Goal: Task Accomplishment & Management: Manage account settings

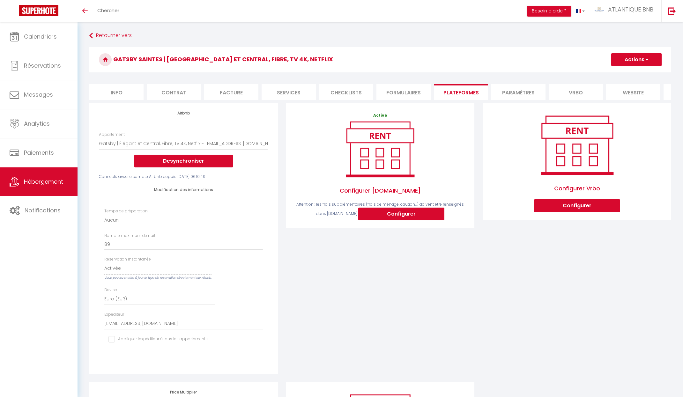
select select "10738-1482124384599727838"
select select "EUR"
select select "+ 22 %"
select select "+ 23 %"
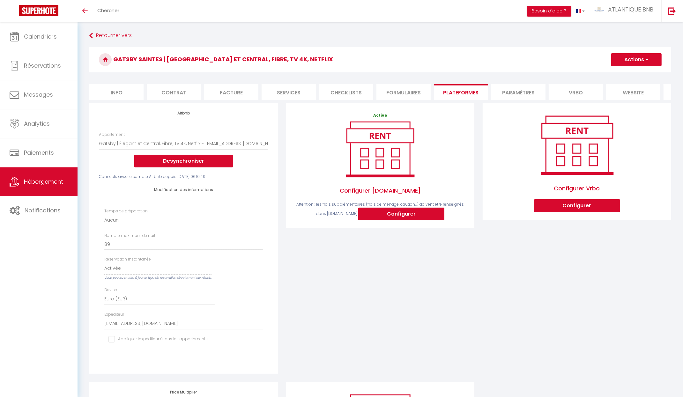
click at [43, 180] on span "Hébergement" at bounding box center [43, 182] width 39 height 8
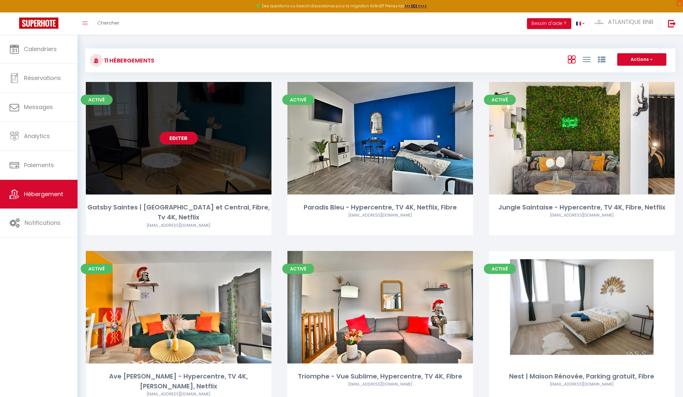
click at [179, 139] on link "Editer" at bounding box center [178, 138] width 38 height 13
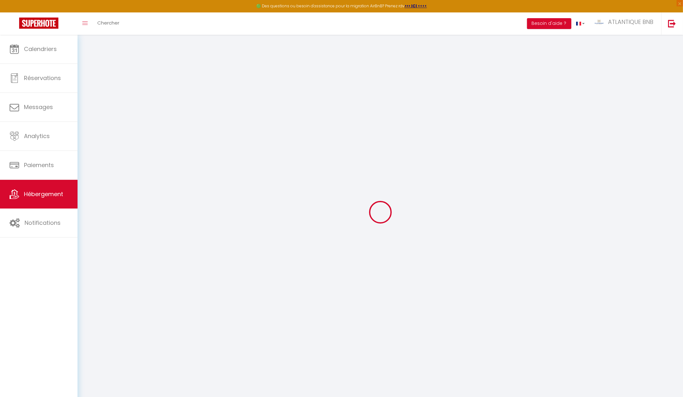
select select
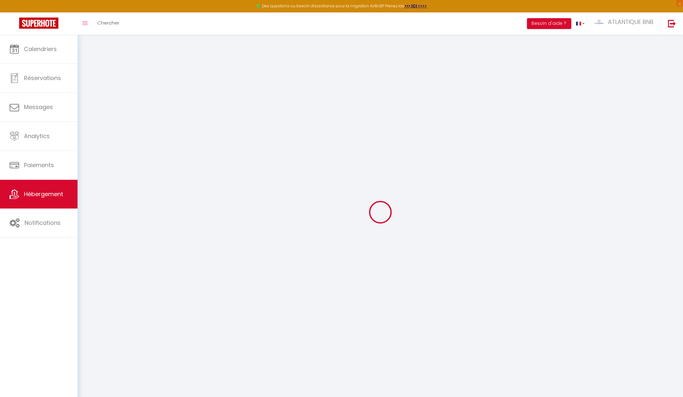
select select
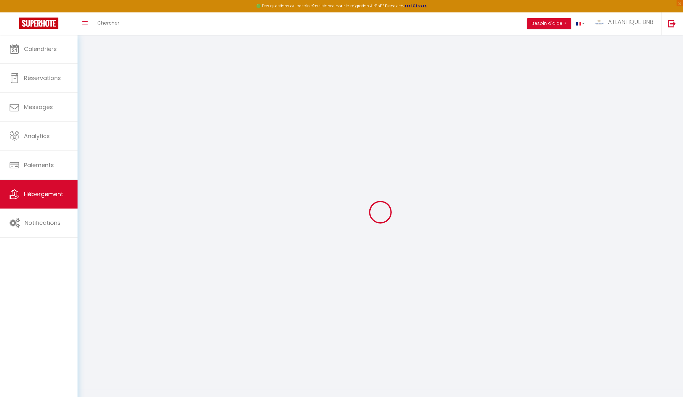
type input "[EMAIL_ADDRESS][DOMAIN_NAME]"
type input "15081776"
select select "10738-1482124384599727838"
select select "+ 22 %"
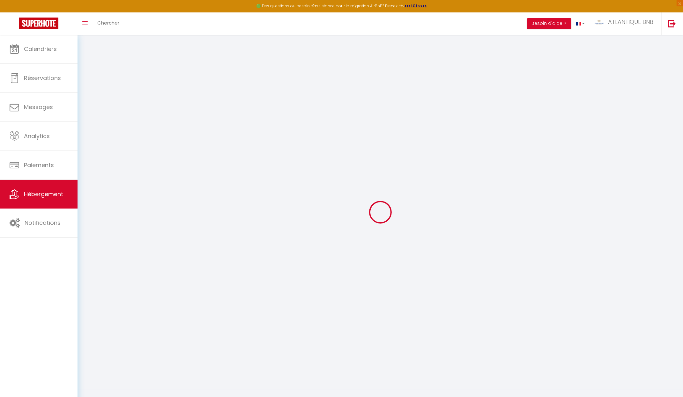
select select "+ 23 %"
select select
checkbox input "true"
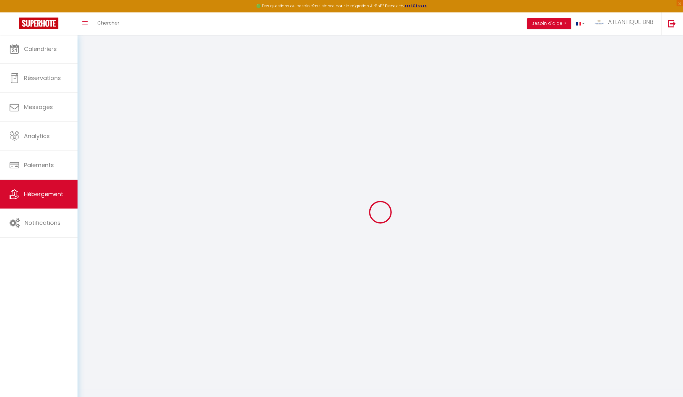
checkbox input "false"
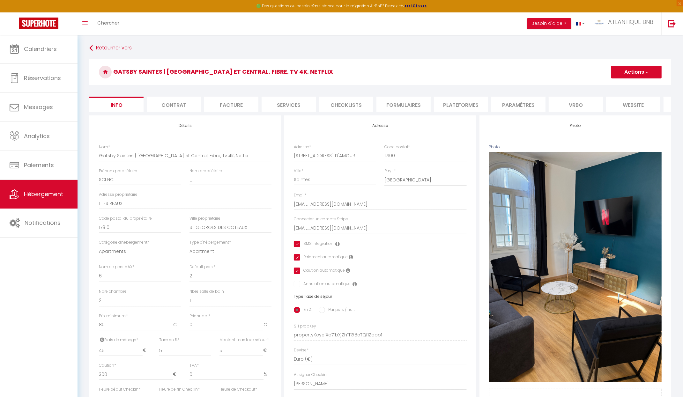
click at [190, 100] on li "Contrat" at bounding box center [174, 105] width 54 height 16
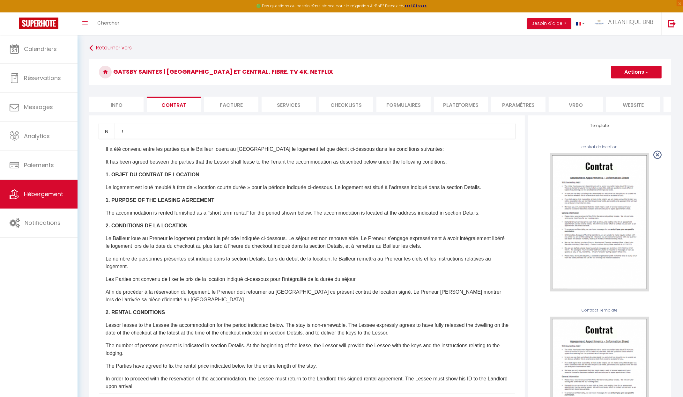
click at [230, 96] on form "Gatsby Saintes | [GEOGRAPHIC_DATA] et Central, Fibre, Tv 4K, Netflix Actions En…" at bounding box center [380, 261] width 582 height 404
click at [245, 100] on li "Facture" at bounding box center [231, 105] width 54 height 16
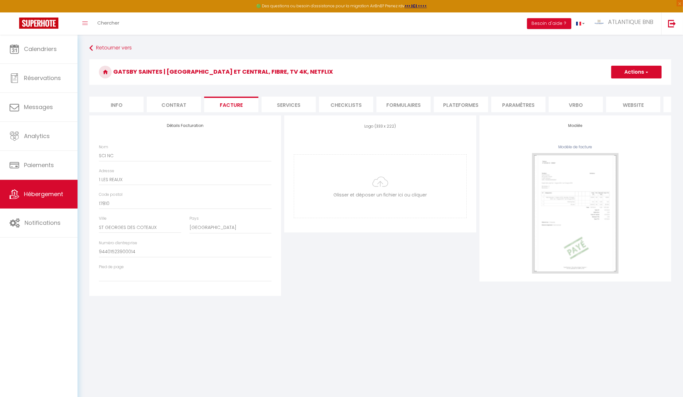
click at [276, 101] on li "Services" at bounding box center [289, 105] width 54 height 16
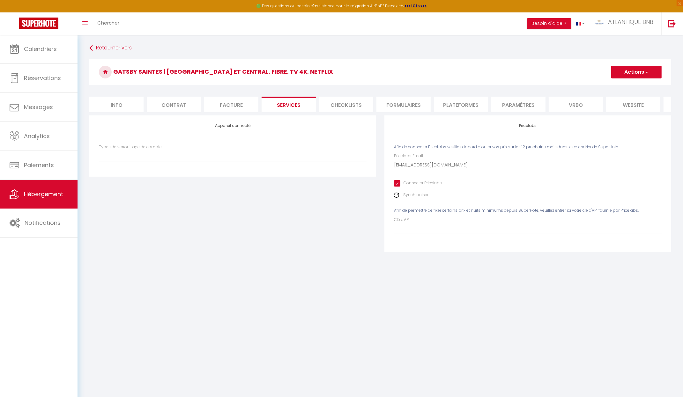
select select
select select "EUR"
click at [352, 103] on li "Checklists" at bounding box center [346, 105] width 54 height 16
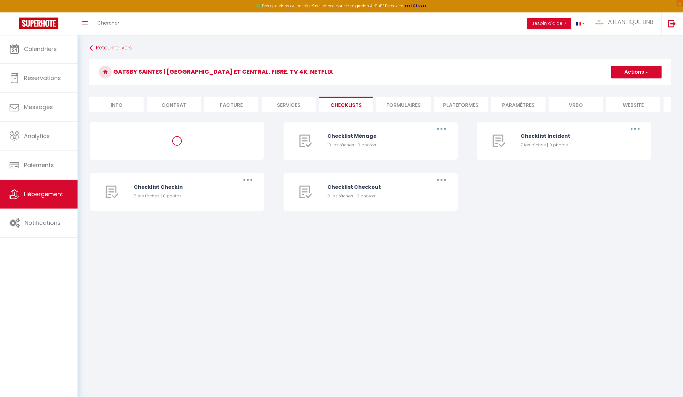
click at [400, 103] on li "Formulaires" at bounding box center [403, 105] width 54 height 16
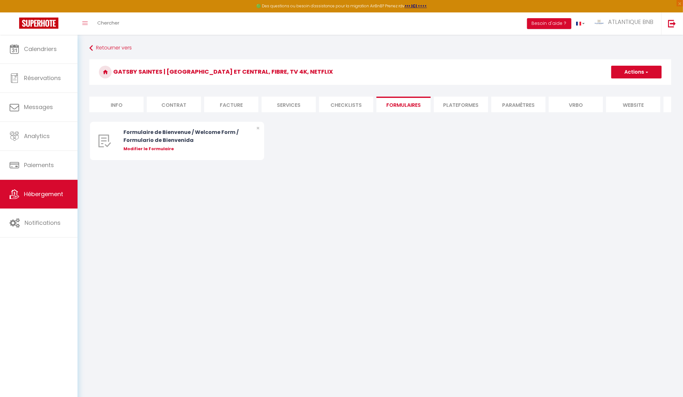
click at [466, 101] on li "Plateformes" at bounding box center [461, 105] width 54 height 16
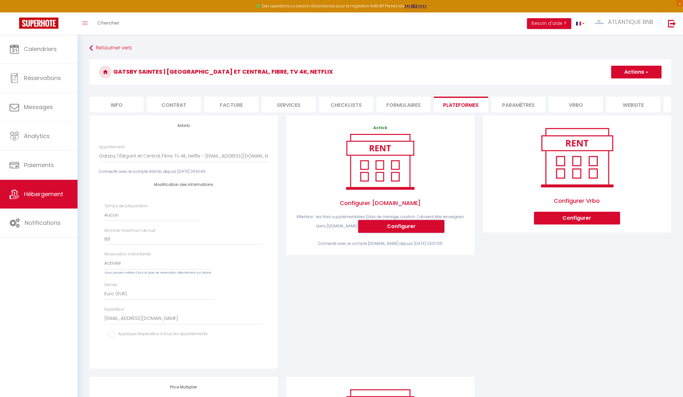
click at [413, 233] on button "Configurer" at bounding box center [401, 226] width 86 height 13
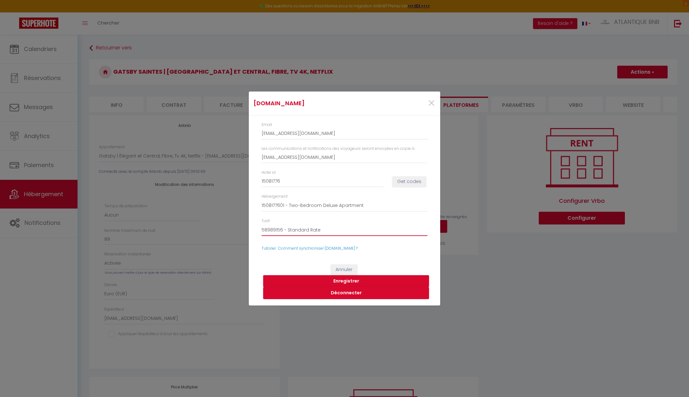
click at [330, 228] on select "58989156 - Standard Rate" at bounding box center [345, 230] width 166 height 12
click at [262, 224] on select "58989156 - Standard Rate" at bounding box center [345, 230] width 166 height 12
click at [352, 283] on button "Enregistrer" at bounding box center [346, 281] width 166 height 12
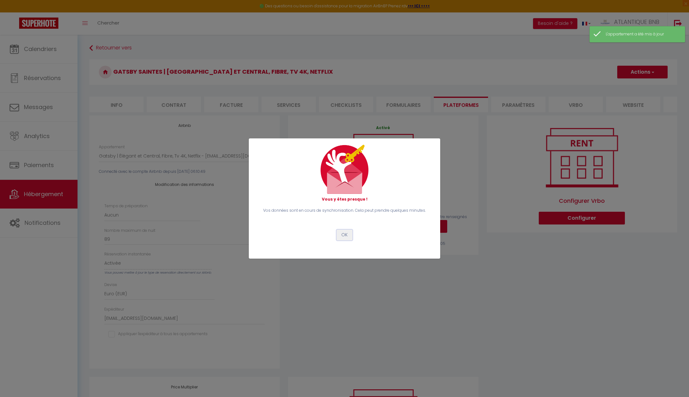
click at [344, 235] on button "OK" at bounding box center [345, 235] width 16 height 11
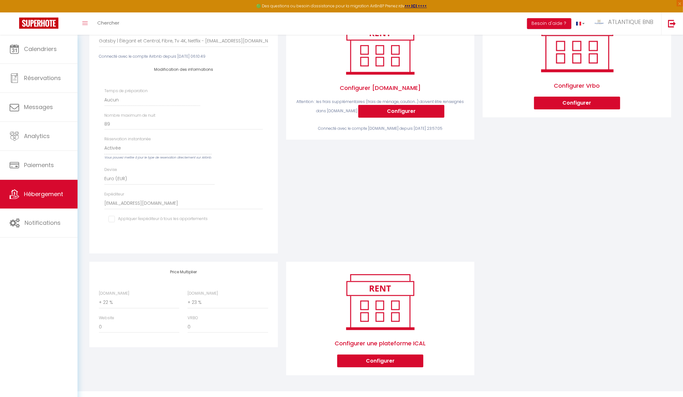
scroll to position [64, 0]
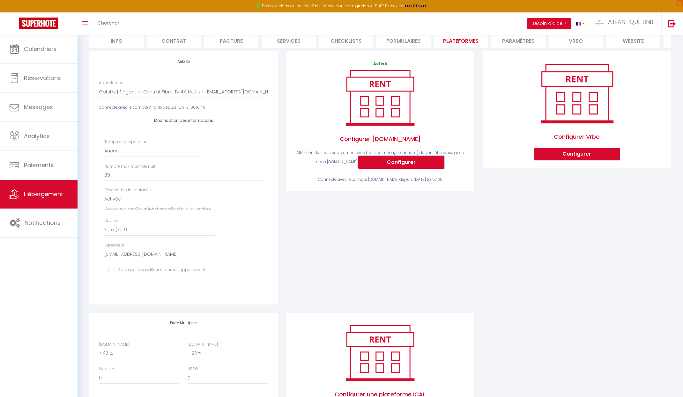
click at [389, 164] on button "Configurer" at bounding box center [401, 162] width 86 height 13
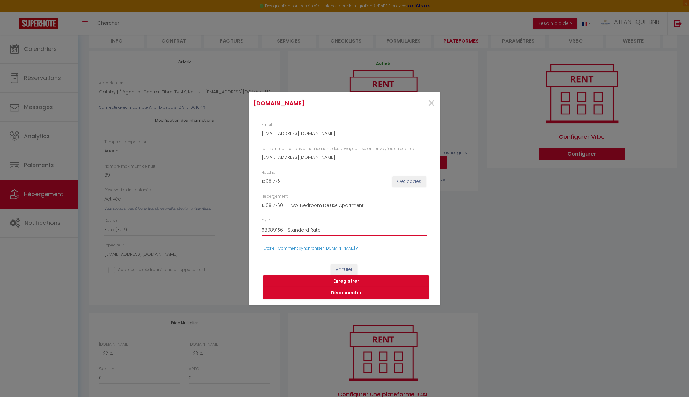
click at [347, 228] on select "58989156 - Standard Rate" at bounding box center [345, 230] width 166 height 12
click at [262, 224] on select "58989156 - Standard Rate" at bounding box center [345, 230] width 166 height 12
click at [316, 249] on link "Tutoriel : Comment synchroniser [DOMAIN_NAME] ?" at bounding box center [310, 248] width 96 height 5
click at [421, 182] on button "Get codes" at bounding box center [409, 181] width 34 height 11
click at [365, 207] on select "1508177601 - Two-Bedroom Deluxe Apartment" at bounding box center [345, 206] width 166 height 12
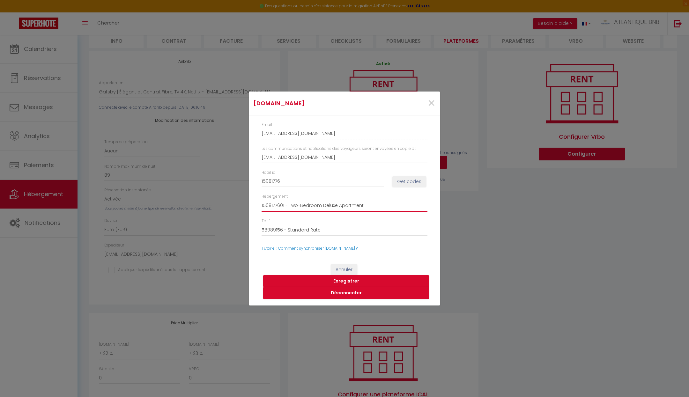
click at [262, 200] on select "1508177601 - Two-Bedroom Deluxe Apartment" at bounding box center [345, 206] width 166 height 12
click at [434, 99] on span "×" at bounding box center [431, 103] width 8 height 19
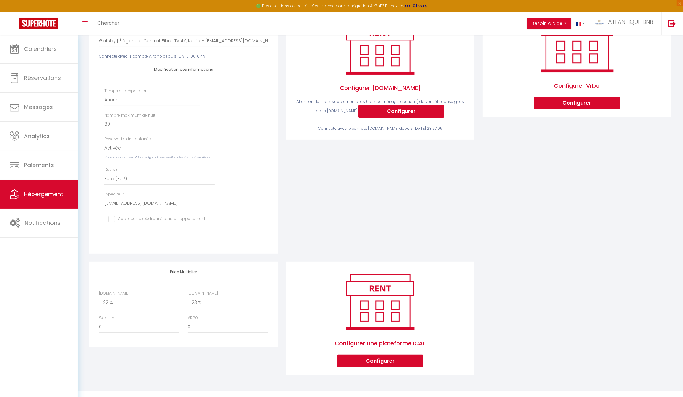
scroll to position [0, 0]
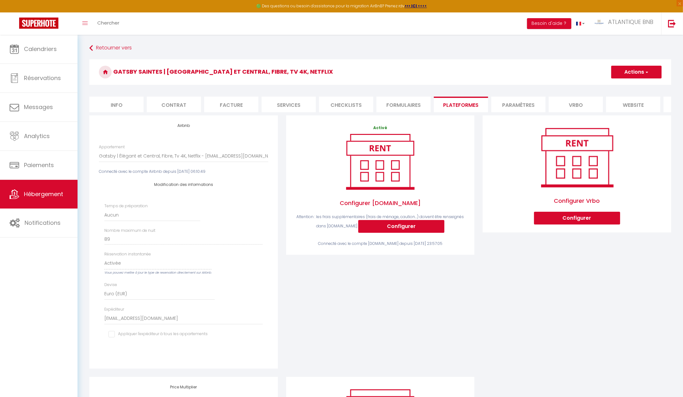
click at [417, 103] on li "Formulaires" at bounding box center [403, 105] width 54 height 16
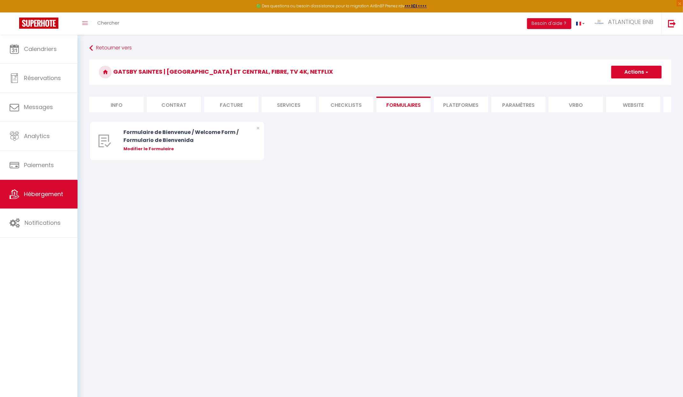
click at [328, 107] on li "Checklists" at bounding box center [346, 105] width 54 height 16
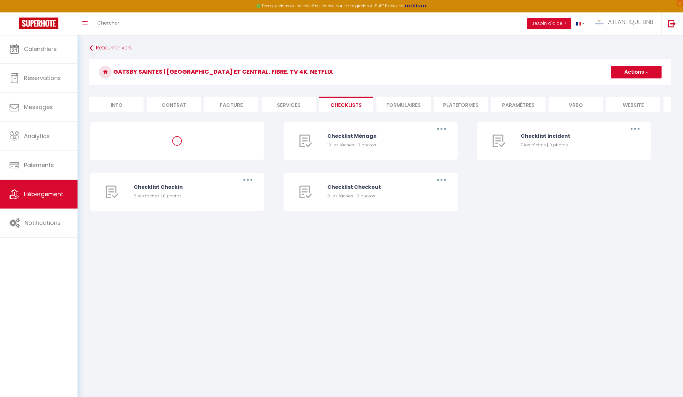
click at [279, 104] on li "Services" at bounding box center [289, 105] width 54 height 16
select select
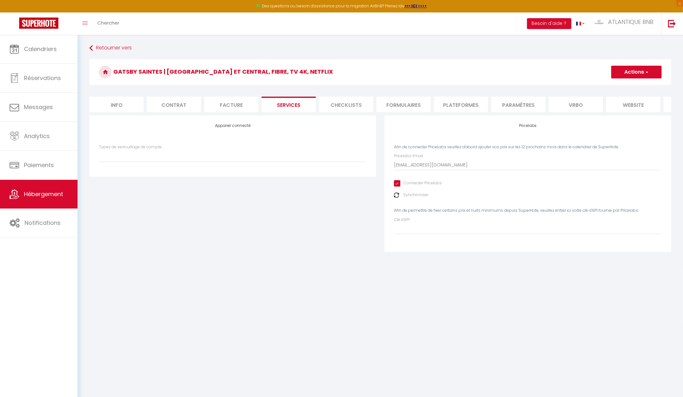
click at [240, 103] on li "Facture" at bounding box center [231, 105] width 54 height 16
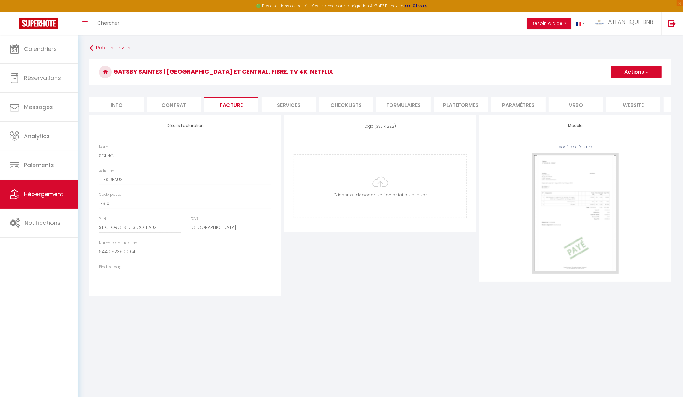
select select
checkbox input "true"
checkbox input "false"
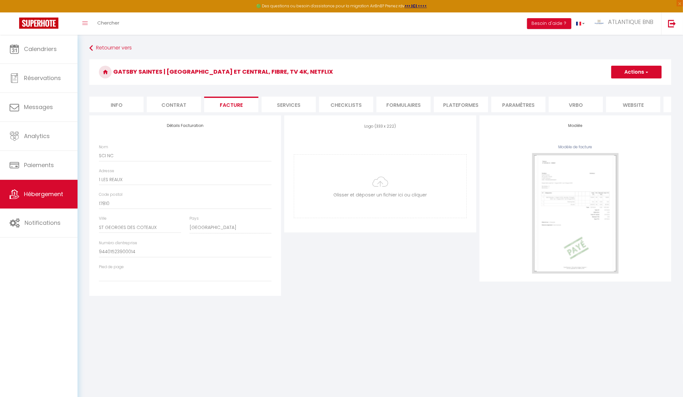
select select
checkbox input "true"
checkbox input "false"
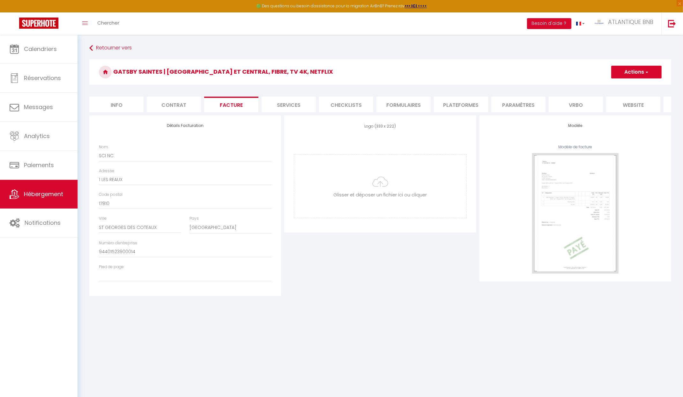
select select
checkbox input "true"
checkbox input "false"
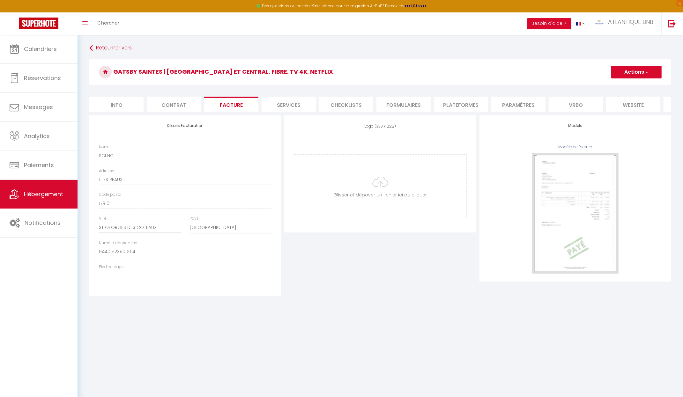
select select
checkbox input "true"
checkbox input "false"
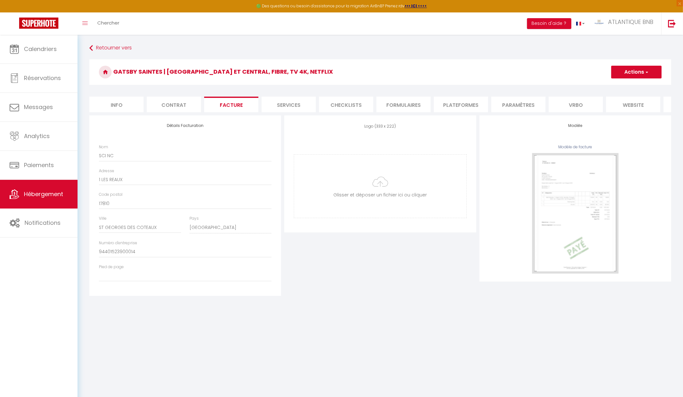
click at [179, 105] on li "Contrat" at bounding box center [174, 105] width 54 height 16
select select
checkbox input "true"
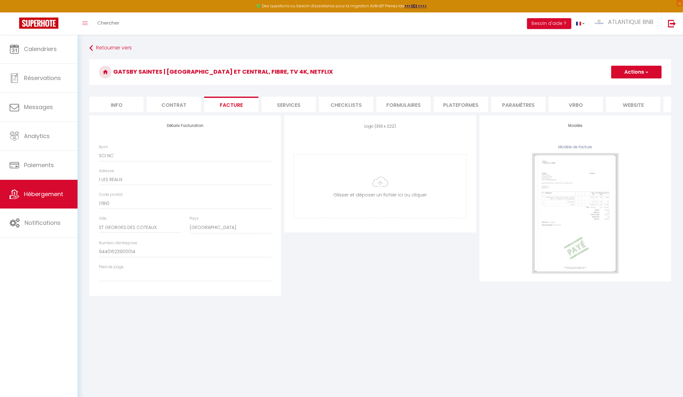
checkbox input "false"
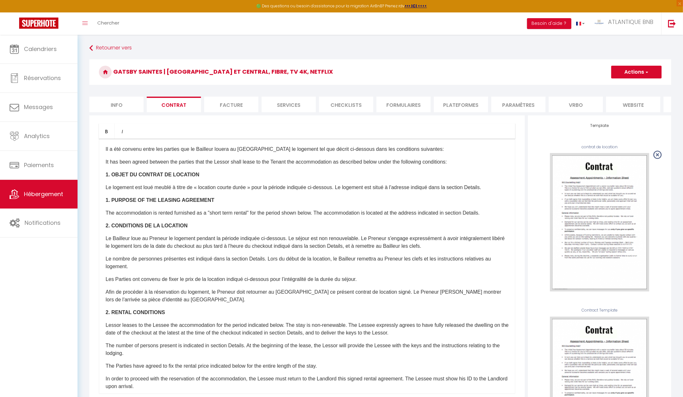
click at [123, 105] on li "Info" at bounding box center [116, 105] width 54 height 16
select select
checkbox input "true"
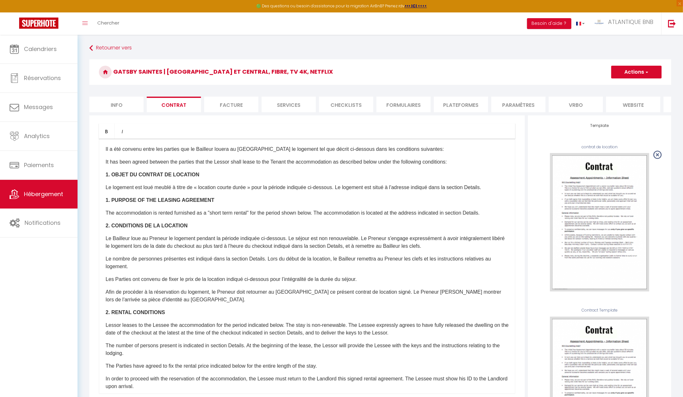
checkbox input "false"
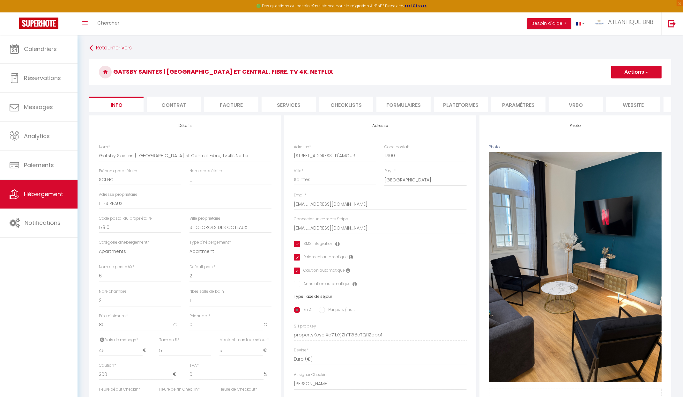
click at [296, 100] on li "Services" at bounding box center [289, 105] width 54 height 16
select select
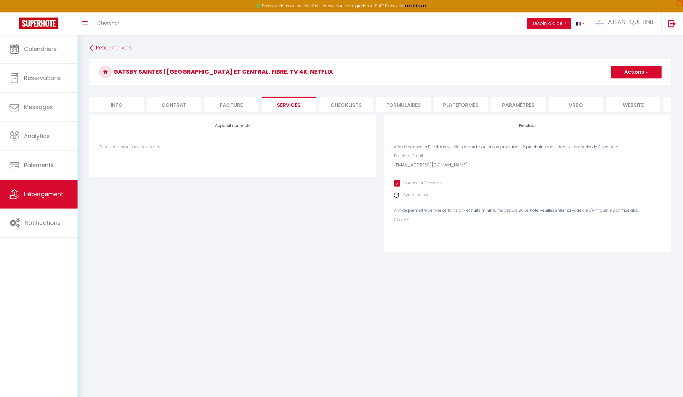
click at [345, 104] on li "Checklists" at bounding box center [346, 105] width 54 height 16
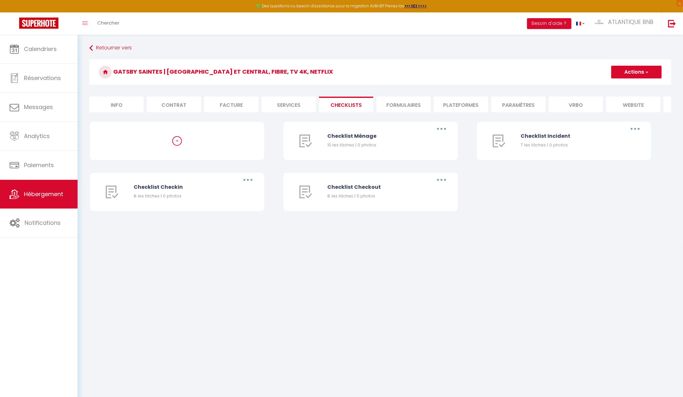
click at [407, 104] on li "Formulaires" at bounding box center [403, 105] width 54 height 16
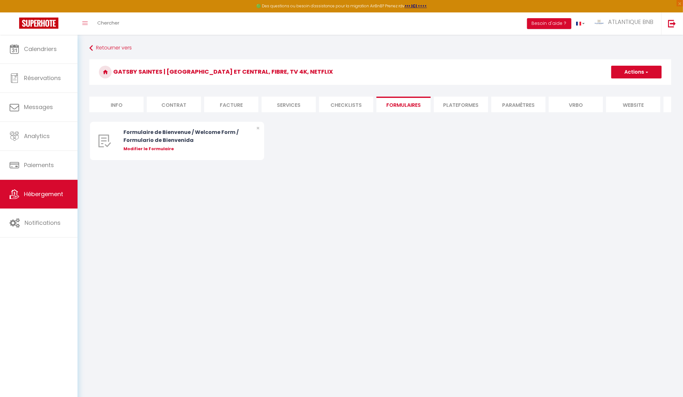
click at [453, 107] on li "Plateformes" at bounding box center [461, 105] width 54 height 16
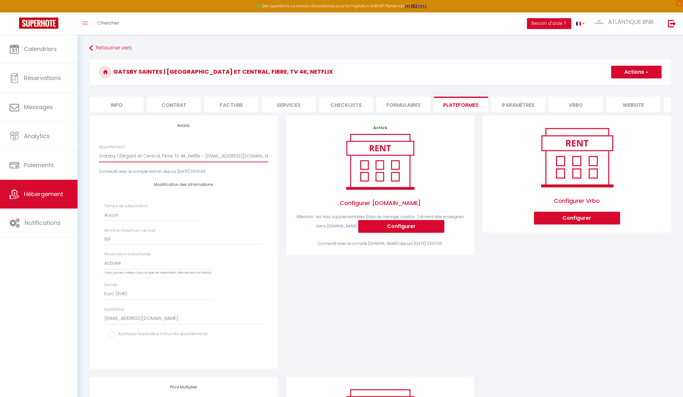
click at [265, 159] on select "Gatsby | Élégant et Central, Fibre, Tv 4K, Netflix - [EMAIL_ADDRESS][DOMAIN_NAM…" at bounding box center [183, 156] width 169 height 12
click at [636, 71] on button "Actions" at bounding box center [636, 72] width 50 height 13
click at [627, 85] on link "Enregistrer" at bounding box center [636, 86] width 50 height 8
select select "EUR"
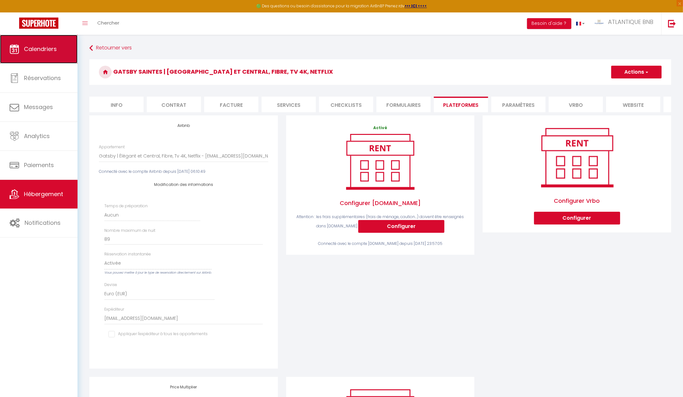
click at [41, 48] on span "Calendriers" at bounding box center [40, 49] width 33 height 8
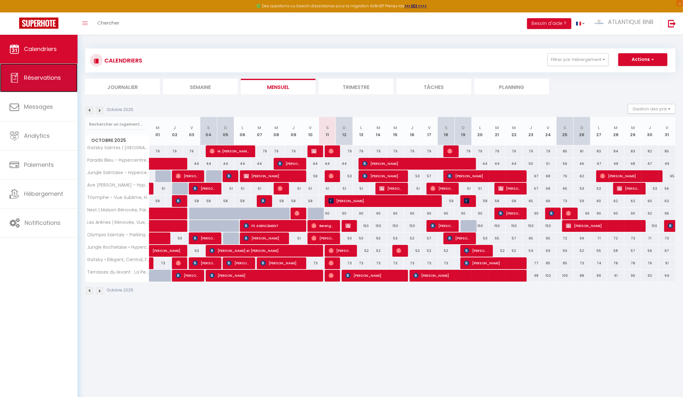
click at [28, 82] on span "Réservations" at bounding box center [42, 78] width 37 height 8
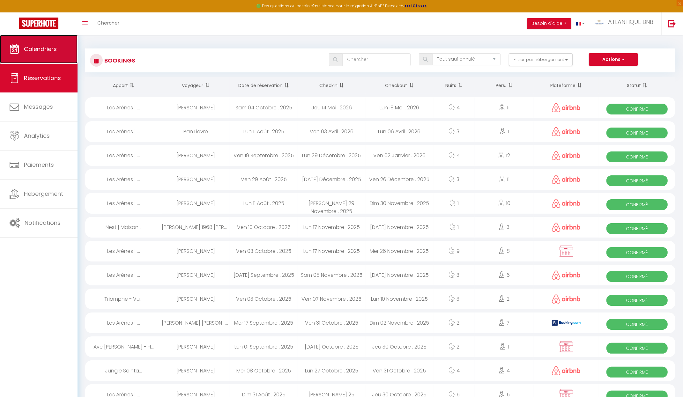
click at [54, 46] on span "Calendriers" at bounding box center [40, 49] width 33 height 8
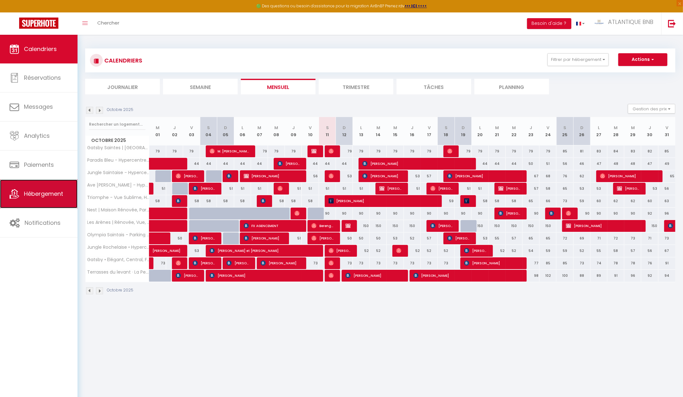
click at [45, 201] on link "Hébergement" at bounding box center [39, 194] width 78 height 29
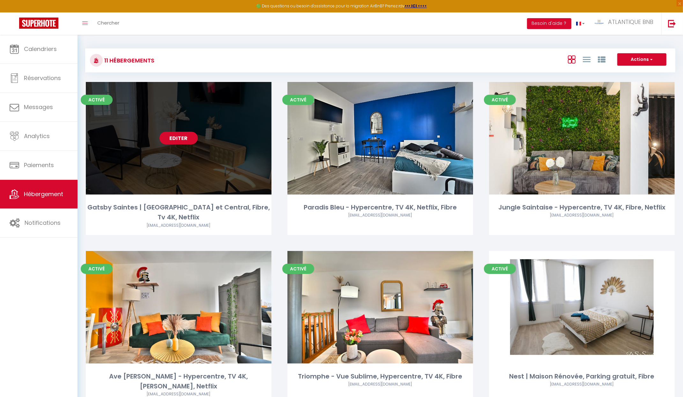
click at [190, 135] on link "Editer" at bounding box center [178, 138] width 38 height 13
select select "3"
select select "2"
select select "1"
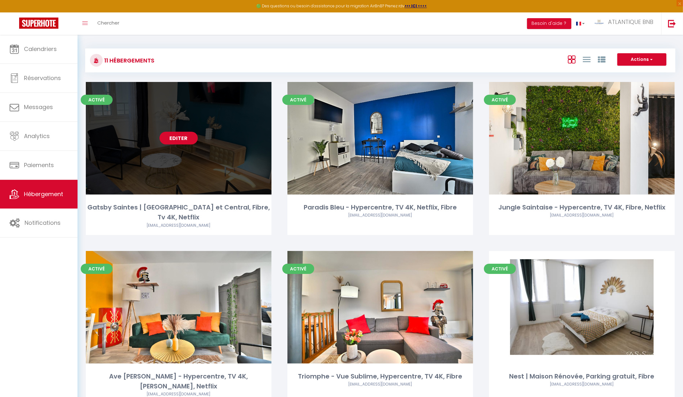
select select "28"
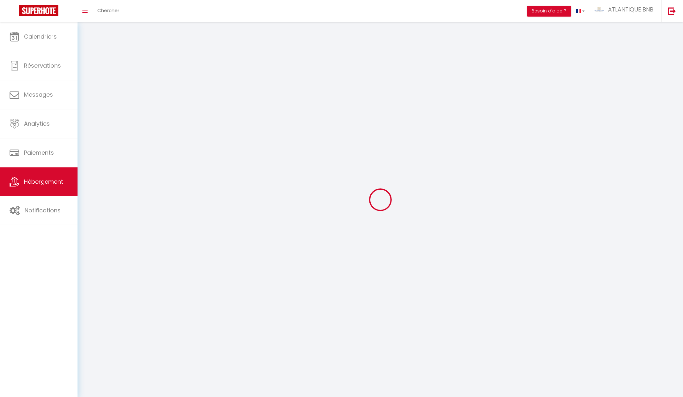
select select
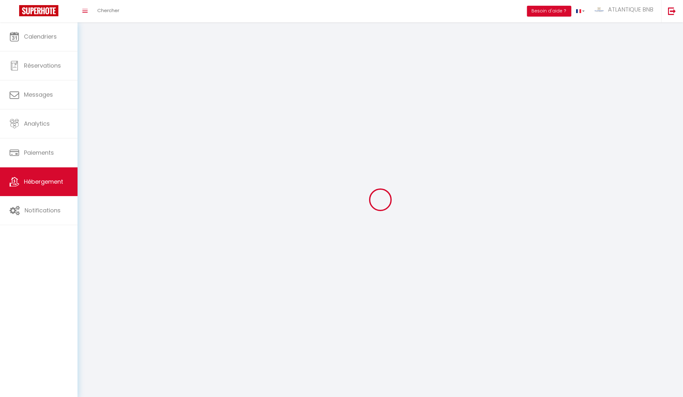
checkbox input "false"
select select
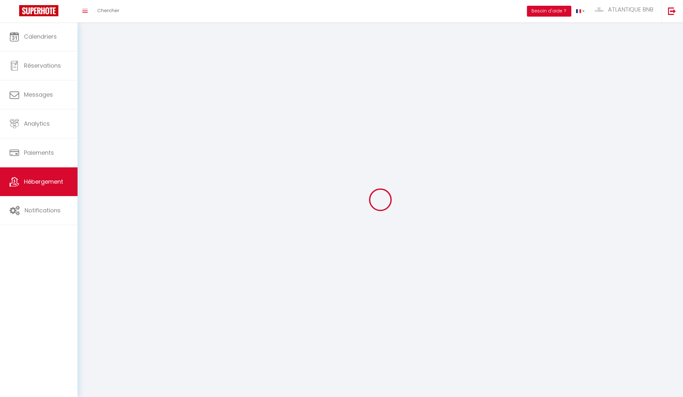
select select
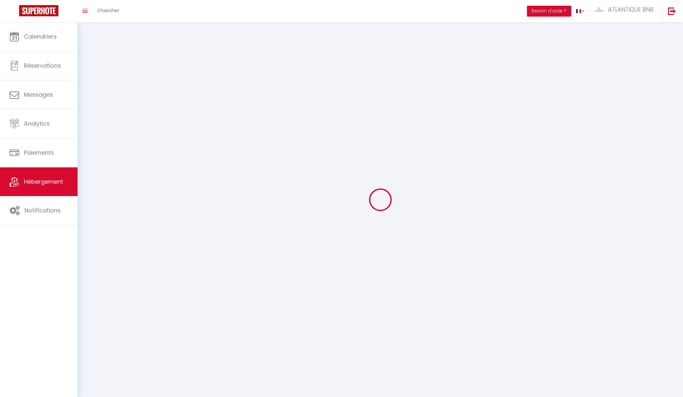
select select
checkbox input "false"
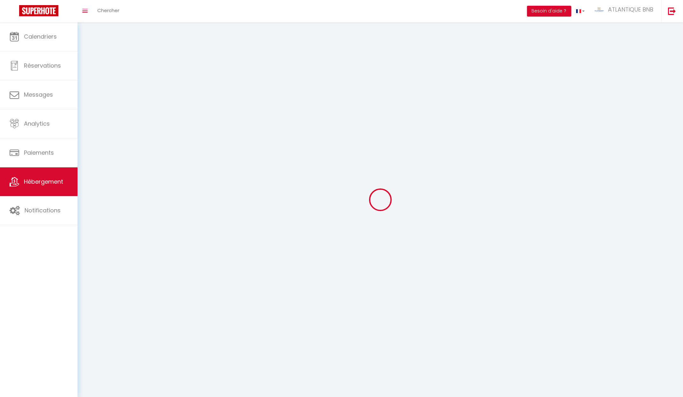
select select
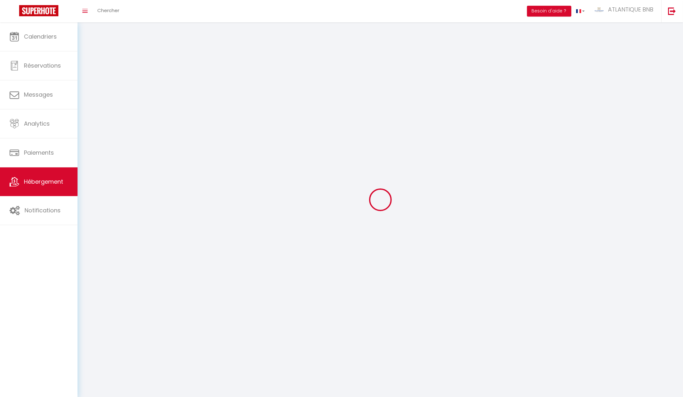
select select
checkbox input "false"
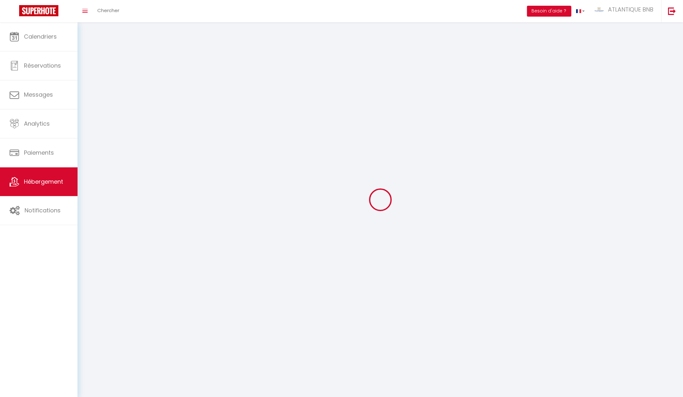
checkbox input "false"
select select
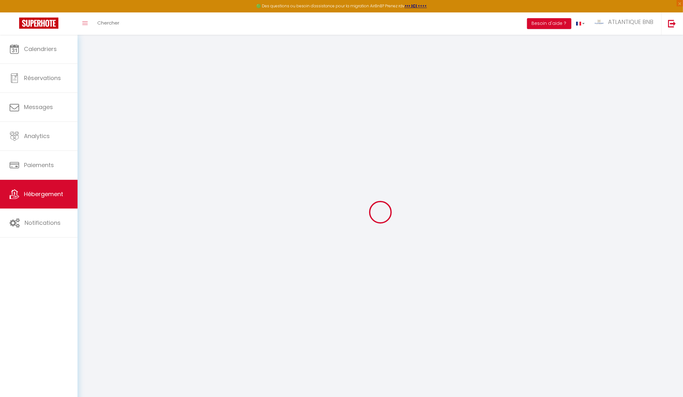
select select
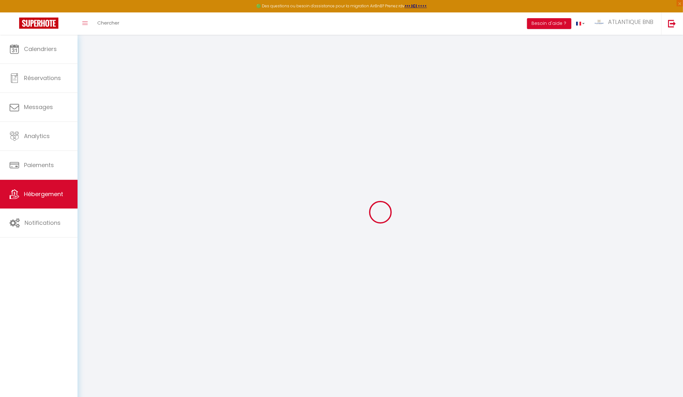
select select
checkbox input "false"
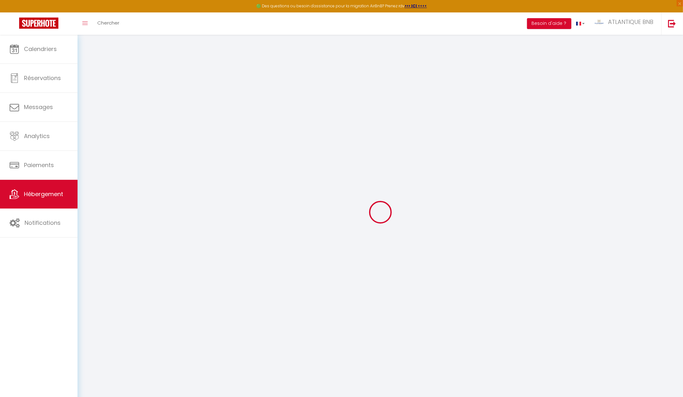
select select
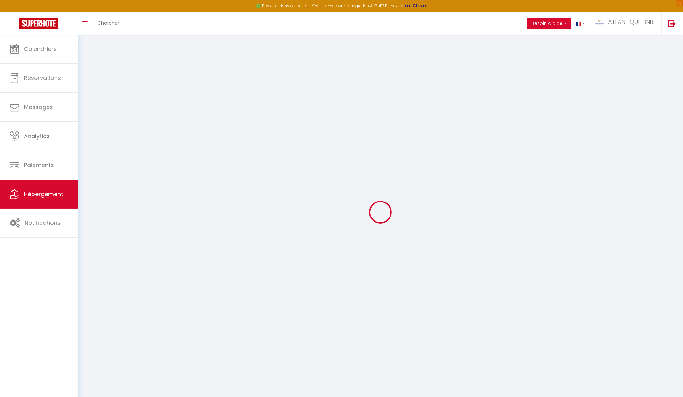
select select
checkbox input "false"
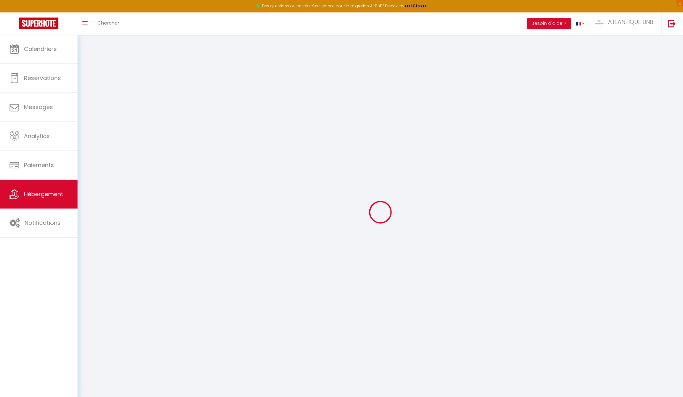
checkbox input "false"
select select
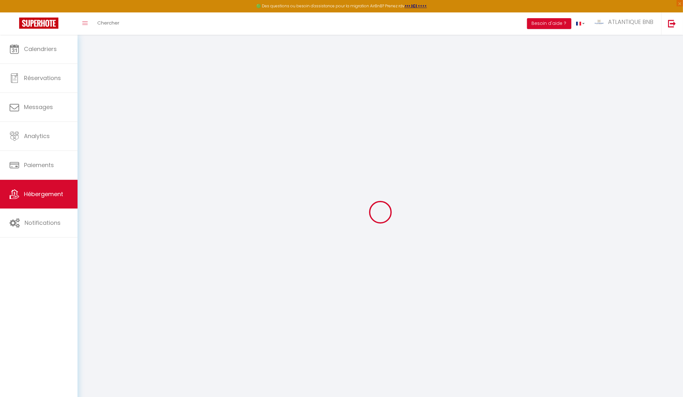
select select
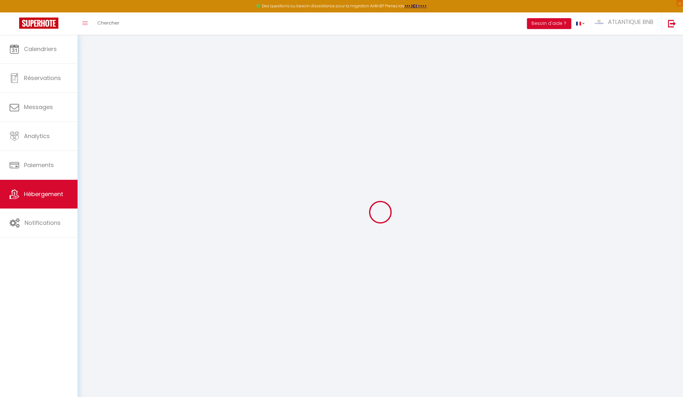
checkbox input "false"
select select
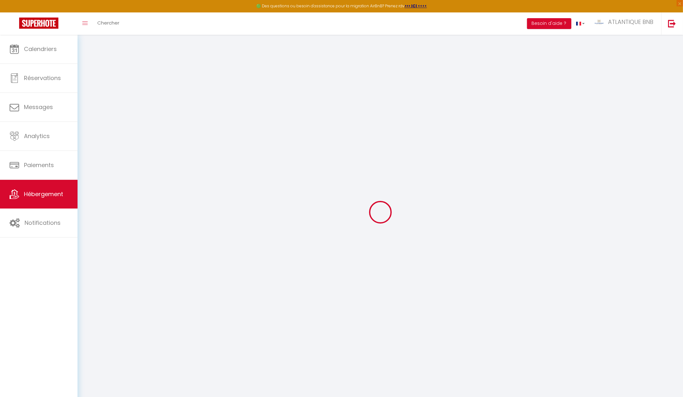
select select
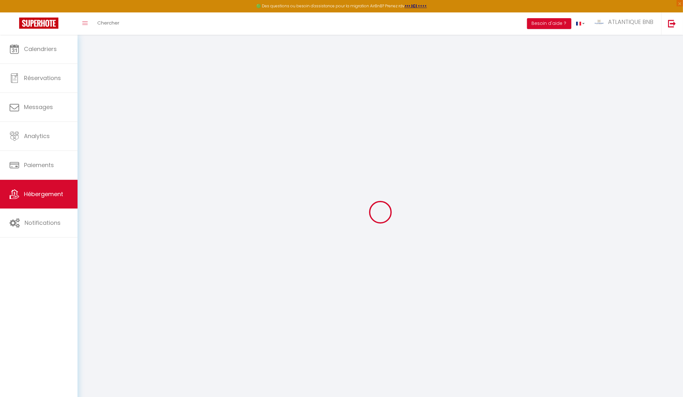
select select
checkbox input "false"
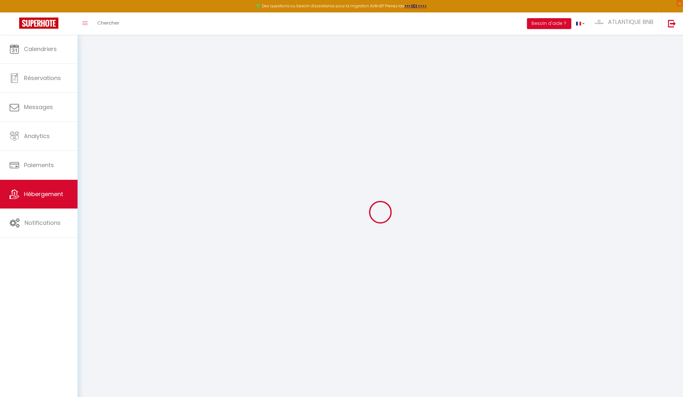
checkbox input "false"
select select
type input "Gatsby Saintes | [GEOGRAPHIC_DATA] et Central, Fibre, Tv 4K, Netflix"
type input "SCI NC"
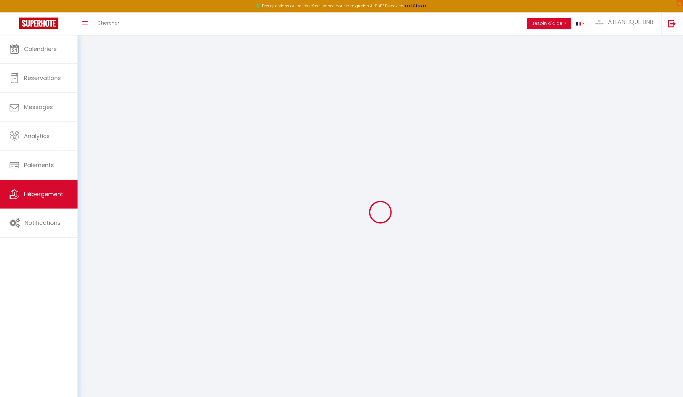
type input "_"
type input "1 LES REAUX"
type input "17810"
type input "ST GEORGES DES COTEAUX"
select select "6"
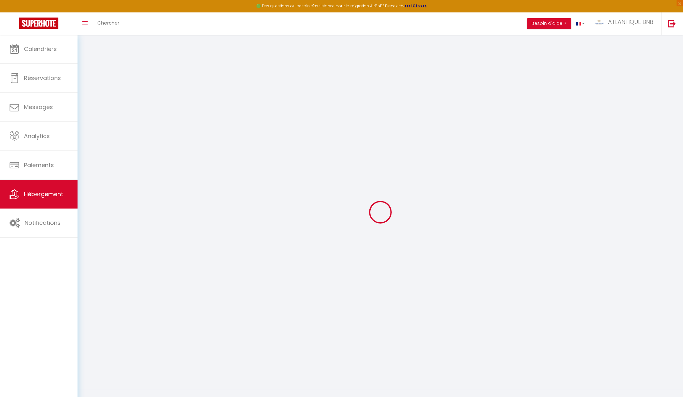
select select "2"
type input "80"
type input "45"
type input "5"
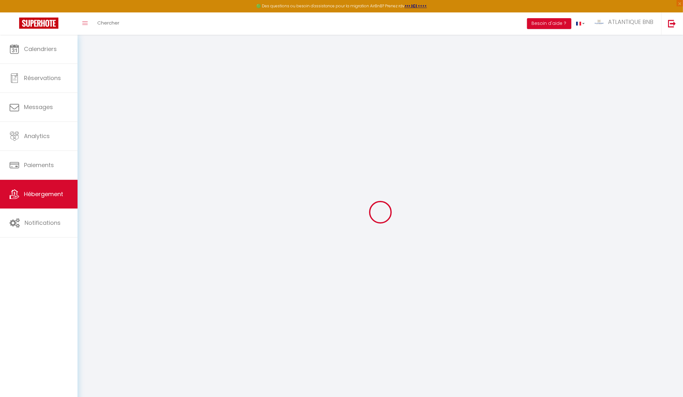
type input "300"
select select
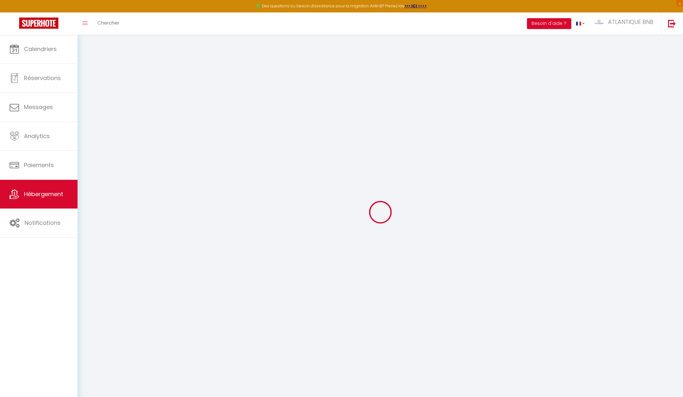
select select
type input "[STREET_ADDRESS] D'AMOUR"
type input "17100"
type input "Saintes"
type input "[EMAIL_ADDRESS][DOMAIN_NAME]"
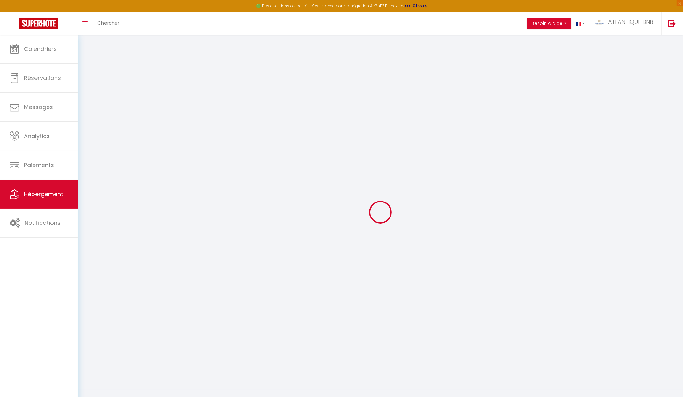
select select "8758"
checkbox input "true"
checkbox input "false"
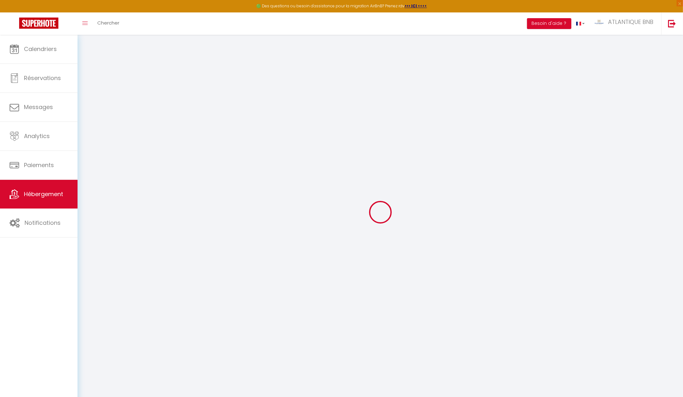
radio input "true"
type input "0"
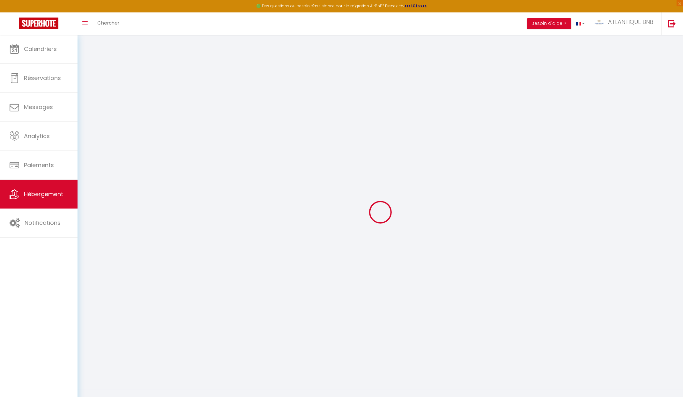
select select "16526"
select select "14850"
select select
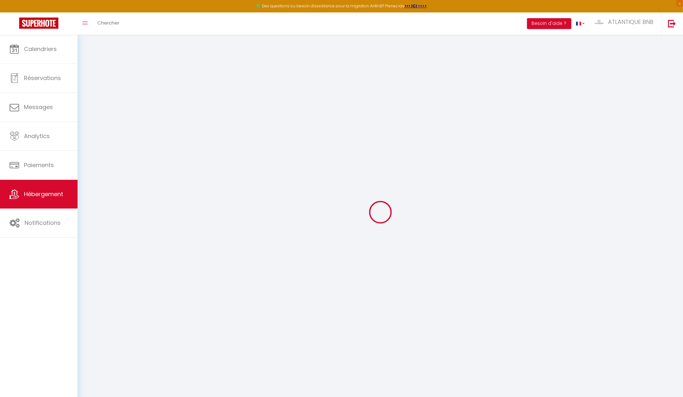
select select
checkbox input "true"
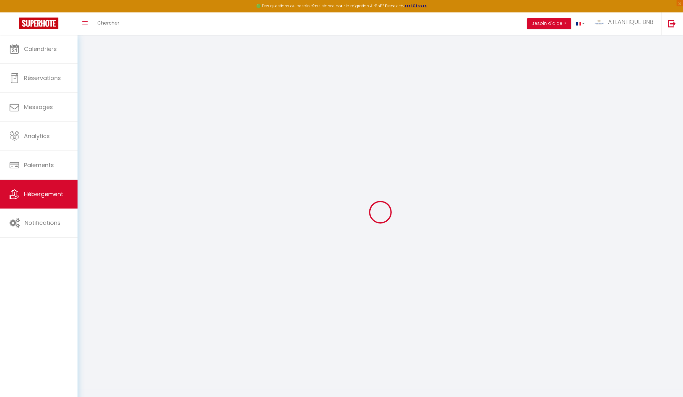
checkbox input "false"
select select
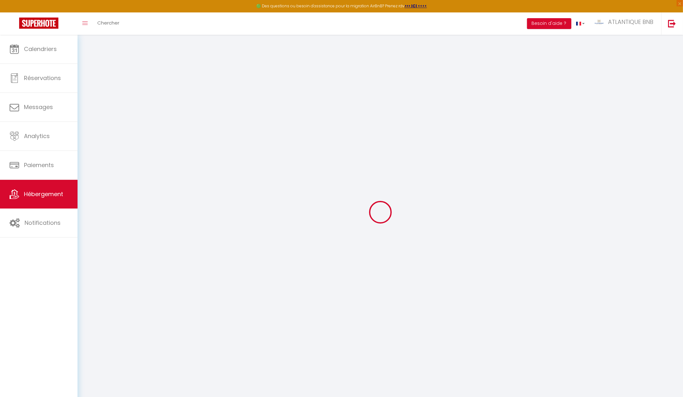
select select
checkbox input "true"
checkbox input "false"
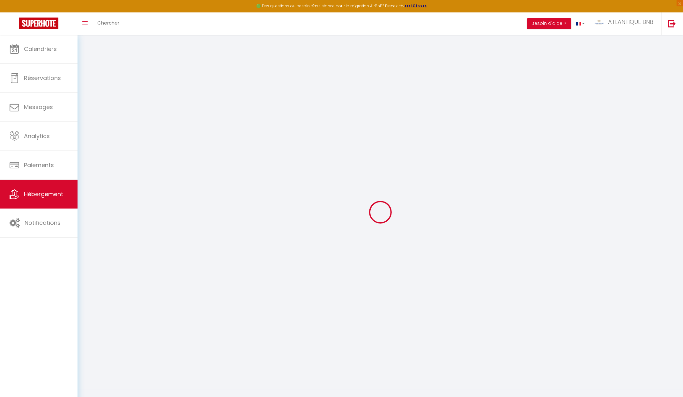
checkbox input "true"
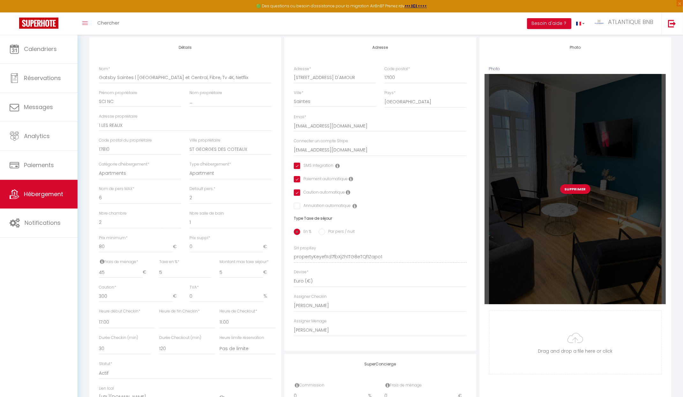
scroll to position [82, 0]
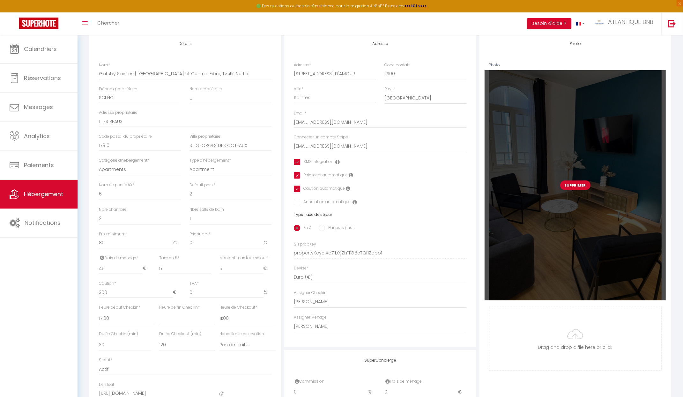
click at [583, 183] on div "Supprimer" at bounding box center [575, 185] width 181 height 230
click at [581, 188] on button "Supprimer" at bounding box center [575, 186] width 30 height 10
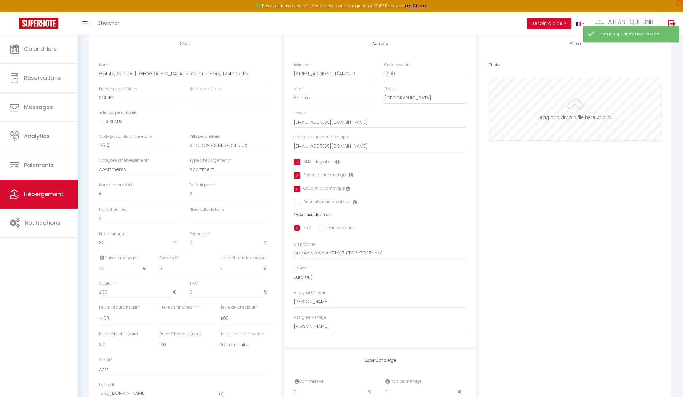
click at [576, 129] on input "Photo" at bounding box center [575, 108] width 172 height 63
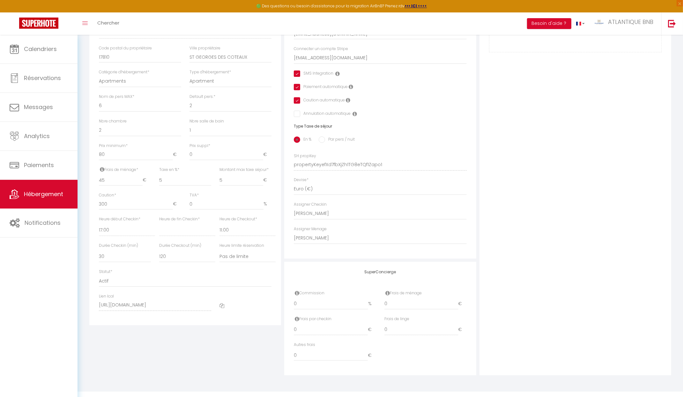
scroll to position [0, 0]
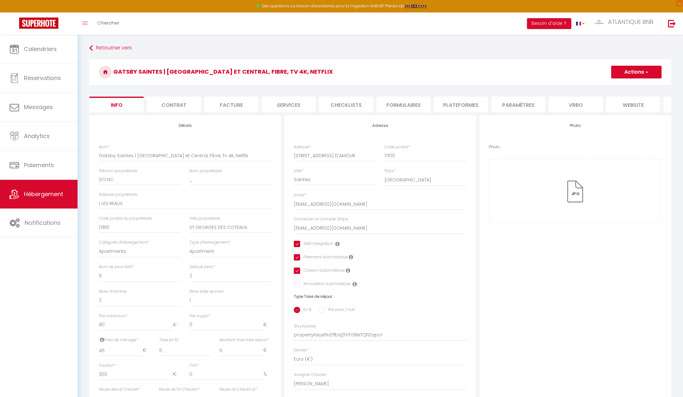
click at [628, 73] on button "Actions" at bounding box center [636, 72] width 50 height 13
click at [614, 85] on input "Enregistrer" at bounding box center [611, 86] width 24 height 6
click at [601, 85] on input "Enregistrer" at bounding box center [611, 86] width 24 height 6
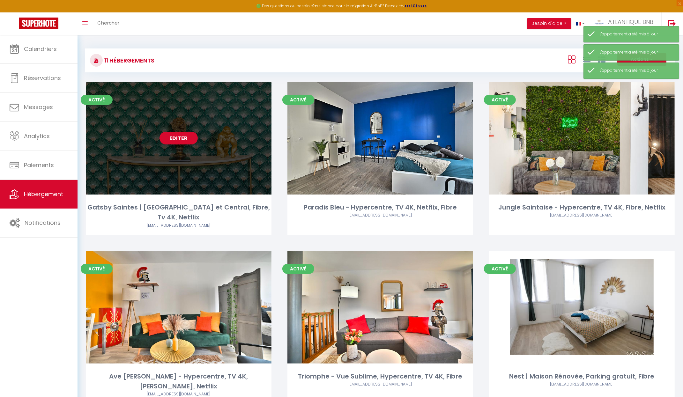
click at [175, 136] on link "Editer" at bounding box center [178, 138] width 38 height 13
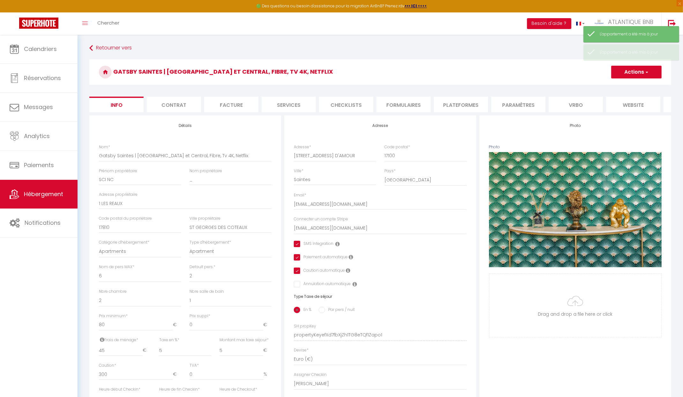
click at [435, 105] on li "Plateformes" at bounding box center [461, 105] width 54 height 16
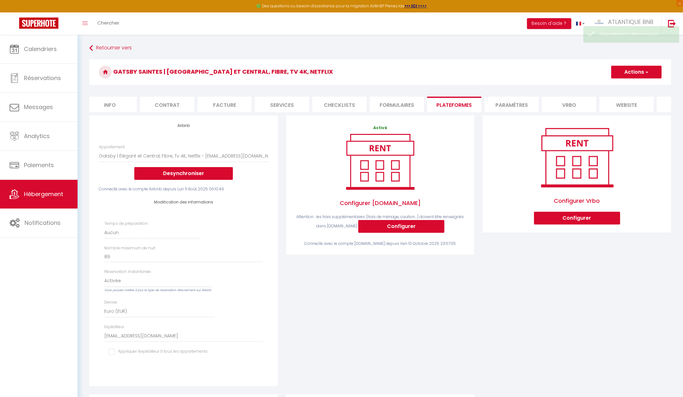
scroll to position [0, 49]
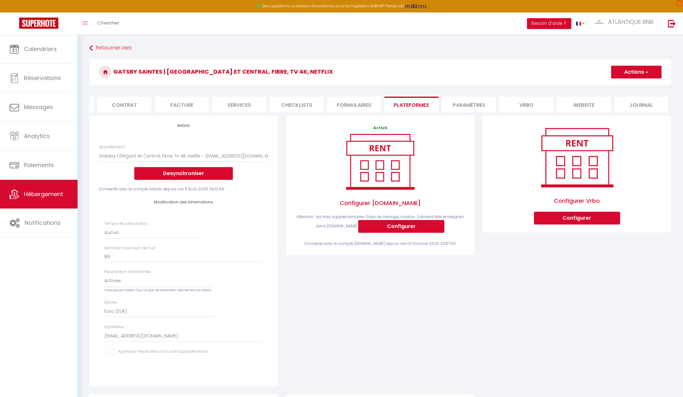
click at [587, 100] on li "website" at bounding box center [584, 105] width 54 height 16
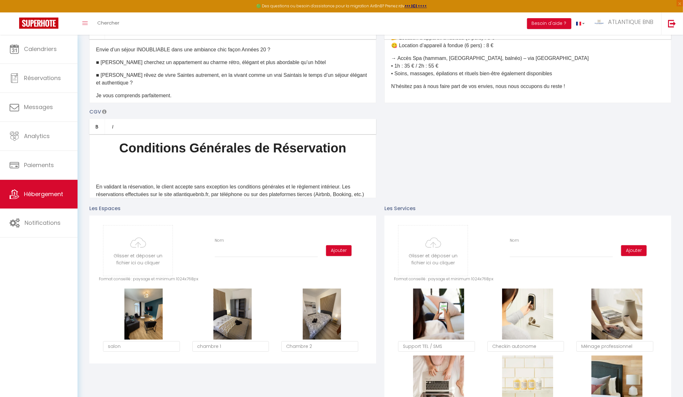
scroll to position [256, 0]
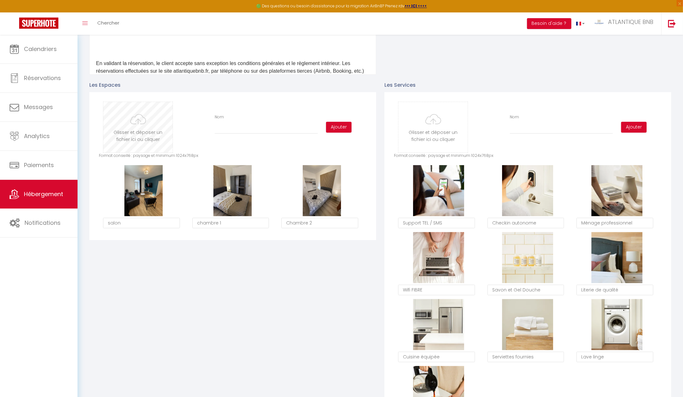
click at [142, 137] on input "file" at bounding box center [137, 127] width 69 height 50
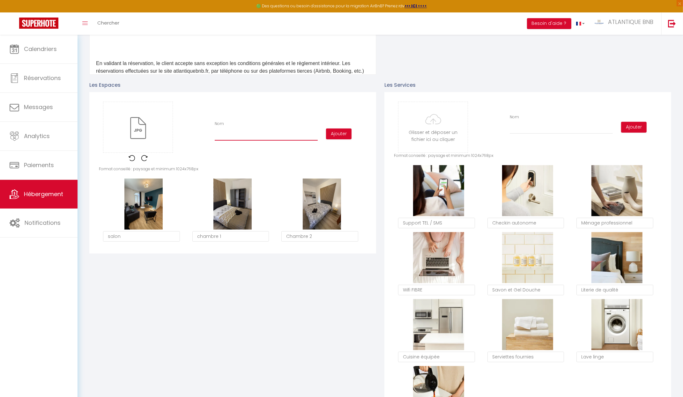
click at [247, 141] on input "Nom" at bounding box center [266, 134] width 103 height 11
click at [341, 138] on button "Ajouter" at bounding box center [339, 134] width 26 height 11
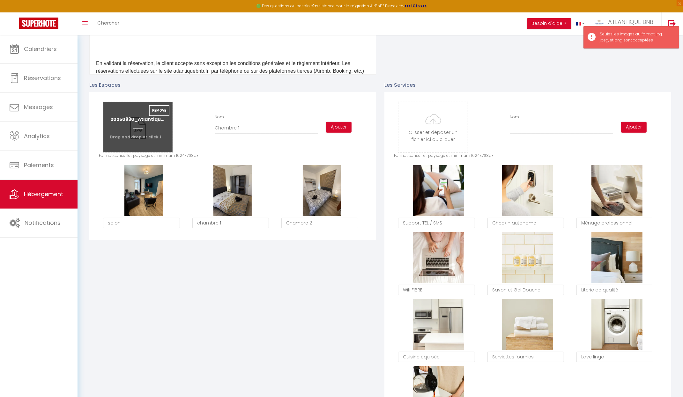
click at [149, 140] on input "file" at bounding box center [137, 127] width 69 height 50
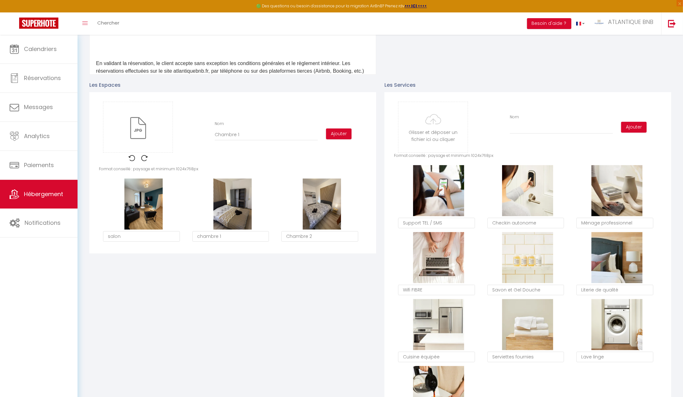
click at [250, 150] on div "Glisser et déposer un fichier ici ou cliquer Ooops, something wrong happened. R…" at bounding box center [233, 134] width 268 height 64
click at [252, 141] on input "Chambre 1" at bounding box center [266, 134] width 103 height 11
click at [333, 139] on button "Ajouter" at bounding box center [339, 134] width 26 height 11
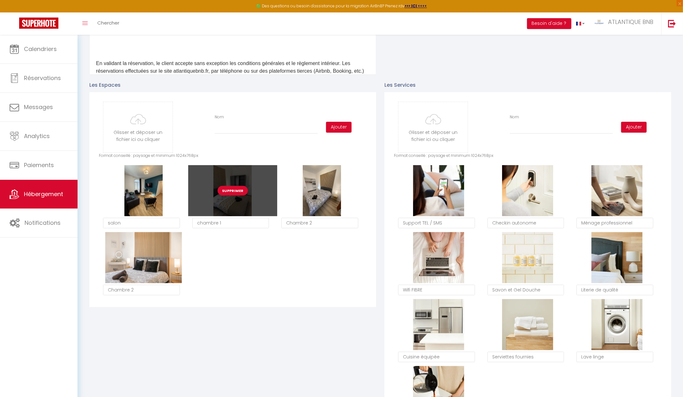
click at [237, 196] on button "Supprimer" at bounding box center [233, 191] width 30 height 10
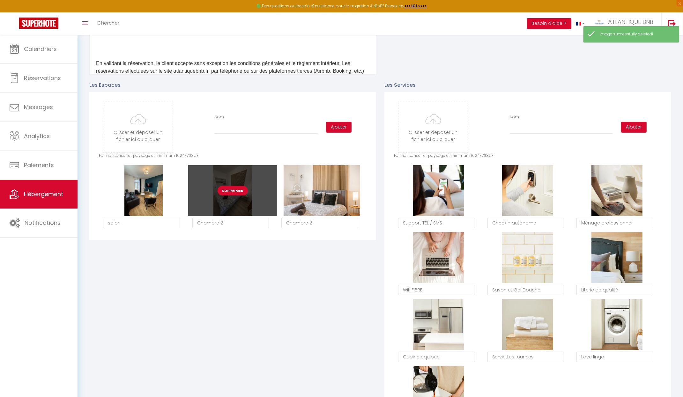
click at [233, 196] on button "Supprimer" at bounding box center [233, 191] width 30 height 10
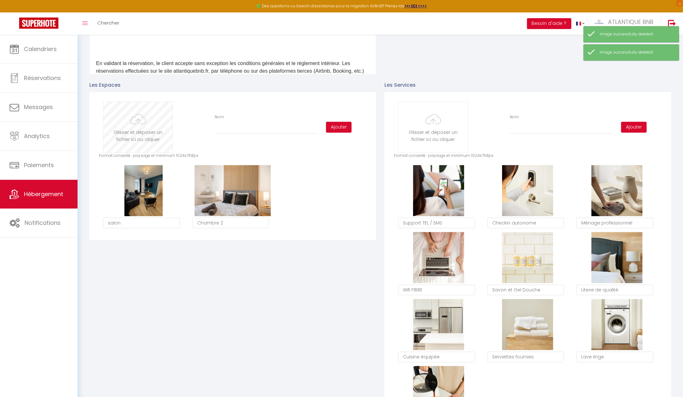
click at [159, 125] on input "file" at bounding box center [137, 127] width 69 height 50
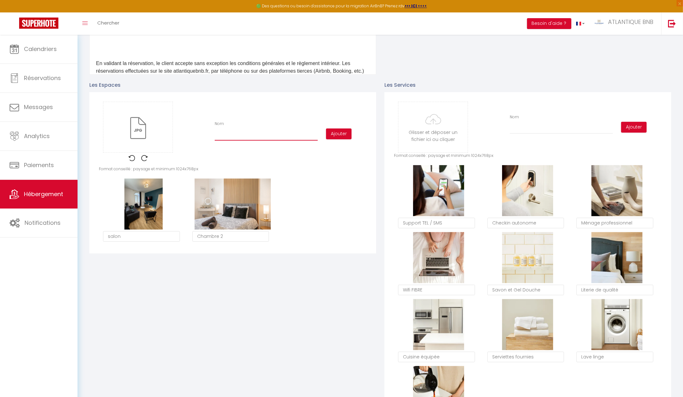
click at [282, 140] on input "Nom" at bounding box center [266, 134] width 103 height 11
click at [342, 145] on div "Glisser et déposer un fichier ici ou cliquer Ooops, something wrong happened. R…" at bounding box center [233, 134] width 268 height 64
click at [347, 137] on button "Ajouter" at bounding box center [339, 134] width 26 height 11
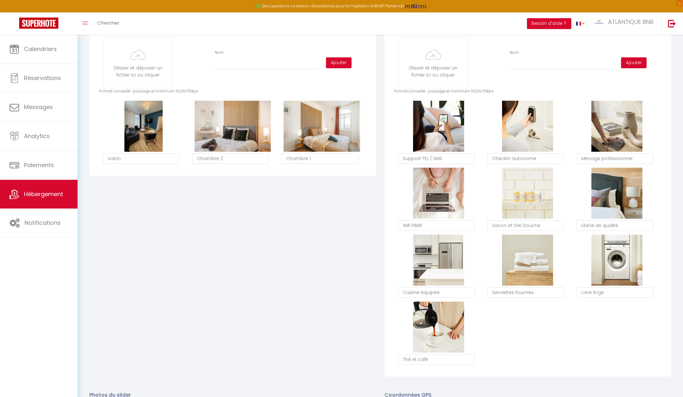
scroll to position [297, 0]
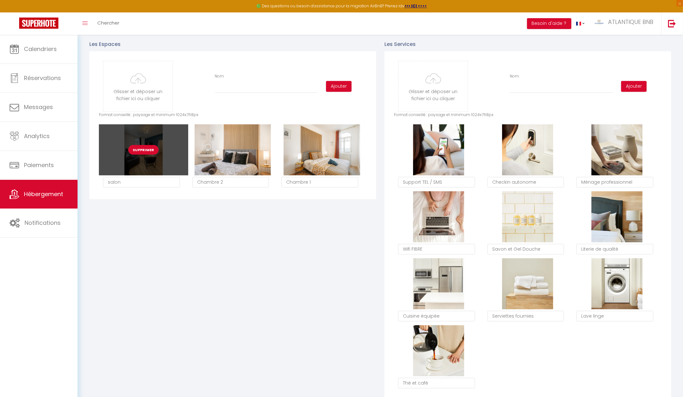
click at [148, 155] on button "Supprimer" at bounding box center [143, 150] width 30 height 10
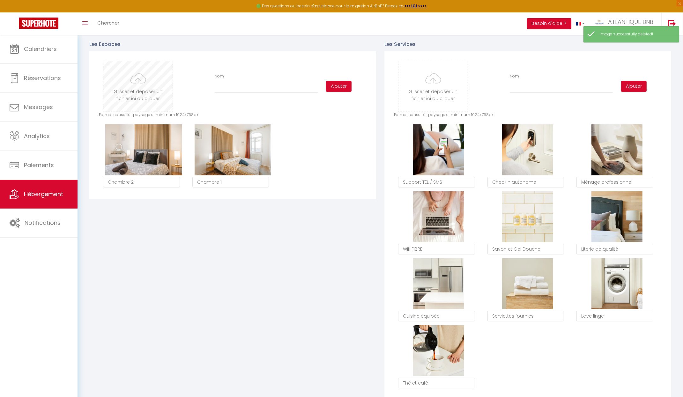
click at [148, 93] on input "file" at bounding box center [137, 86] width 69 height 50
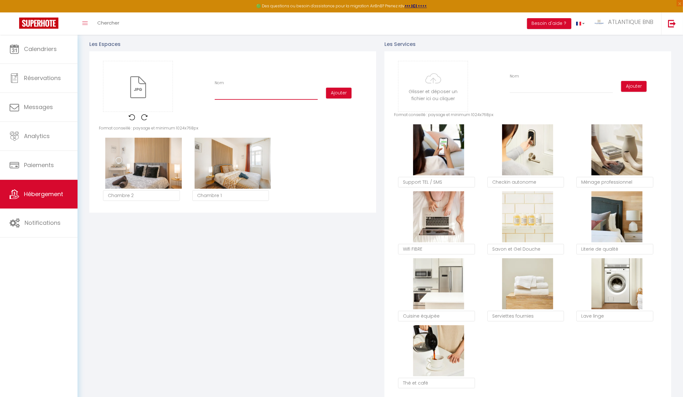
click at [234, 96] on input "Nom" at bounding box center [266, 93] width 103 height 11
click at [340, 97] on button "Ajouter" at bounding box center [339, 93] width 26 height 11
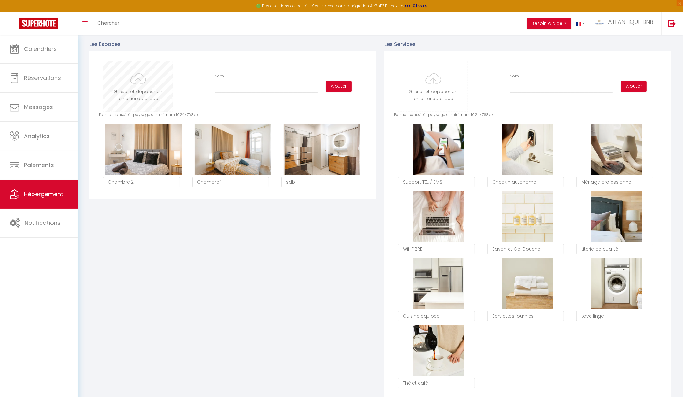
click at [124, 94] on input "file" at bounding box center [137, 86] width 69 height 50
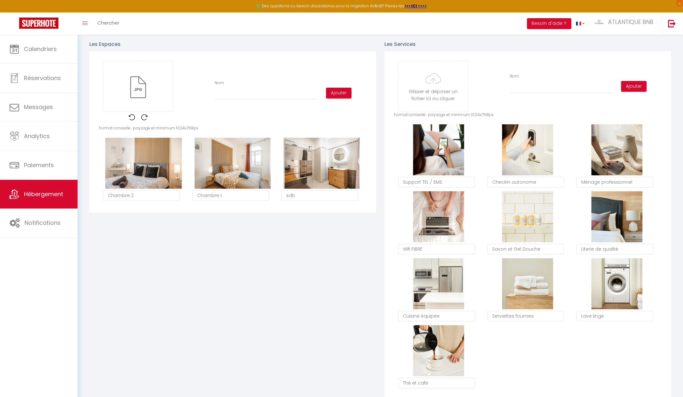
click at [261, 93] on div "Nom" at bounding box center [266, 90] width 111 height 20
click at [259, 95] on input "Nom" at bounding box center [266, 93] width 103 height 11
click at [336, 95] on button "Ajouter" at bounding box center [339, 93] width 26 height 11
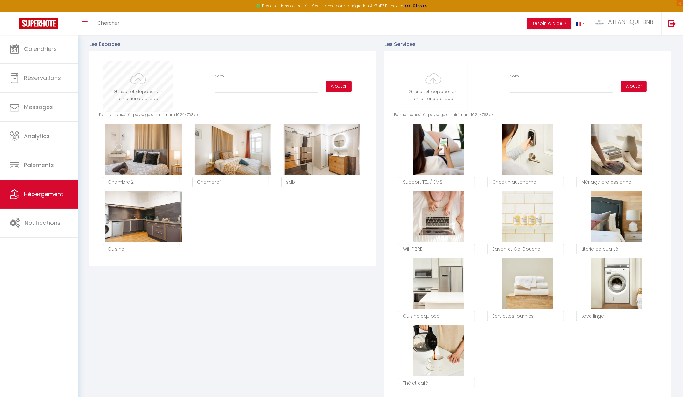
click at [137, 84] on input "file" at bounding box center [137, 86] width 69 height 50
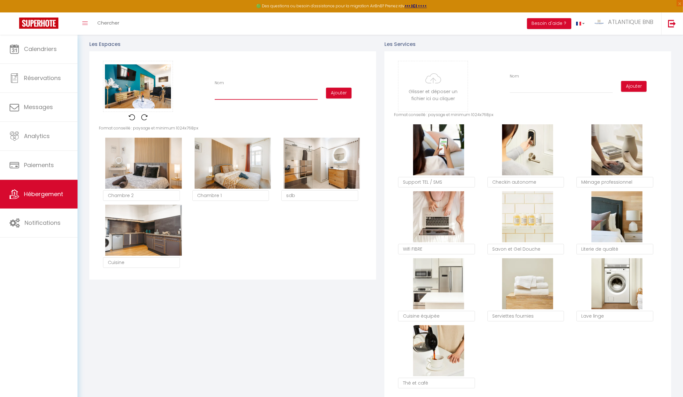
click at [223, 94] on input "Nom" at bounding box center [266, 93] width 103 height 11
click at [342, 95] on button "Ajouter" at bounding box center [339, 93] width 26 height 11
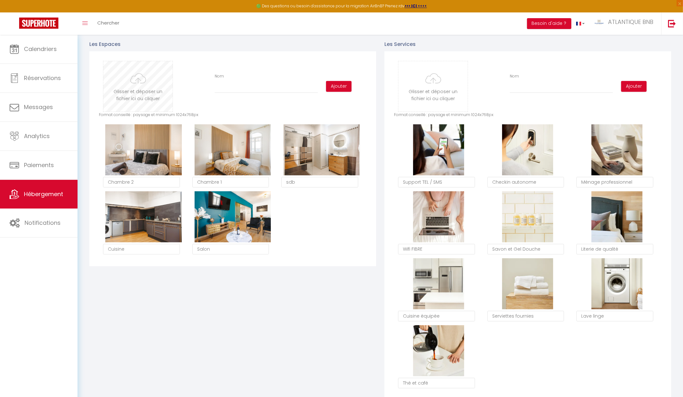
click at [124, 102] on input "file" at bounding box center [137, 86] width 69 height 50
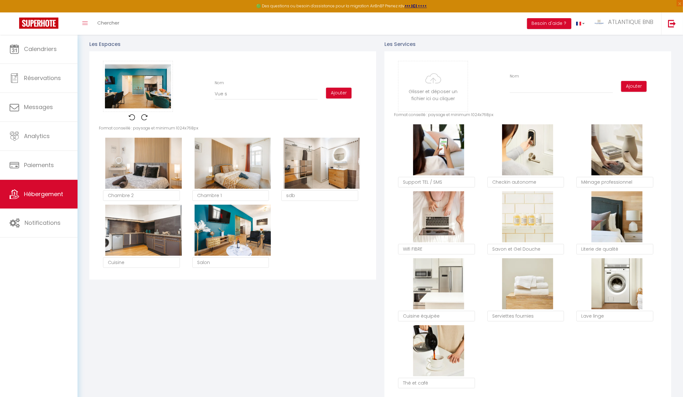
scroll to position [23, 0]
type input "Vue"
checkbox input "true"
checkbox input "false"
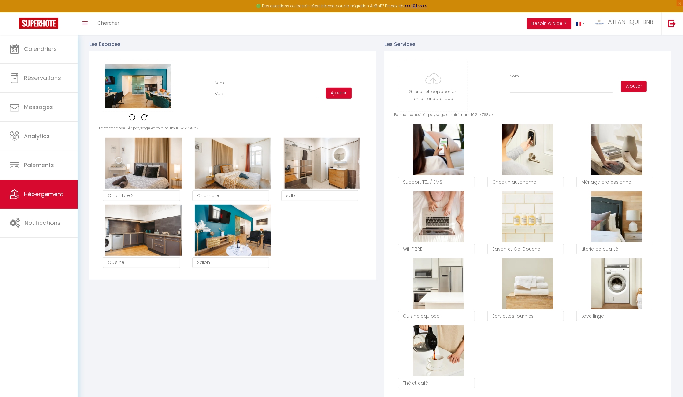
type input "Vue d"
checkbox input "true"
checkbox input "false"
type input "Vue d'"
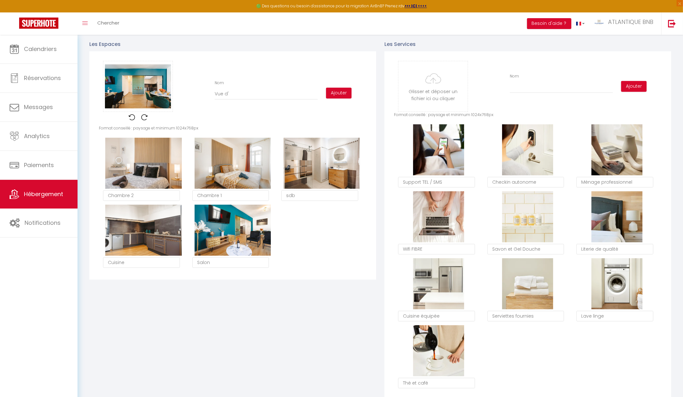
checkbox input "true"
checkbox input "false"
type input "Vue d'e"
checkbox input "true"
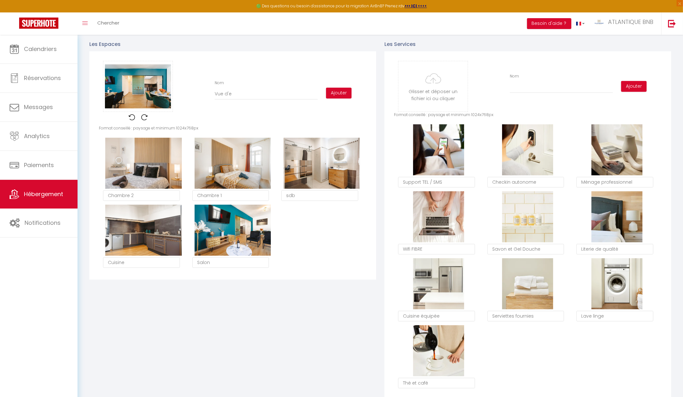
checkbox input "false"
type input "Vue d'en"
checkbox input "true"
checkbox input "false"
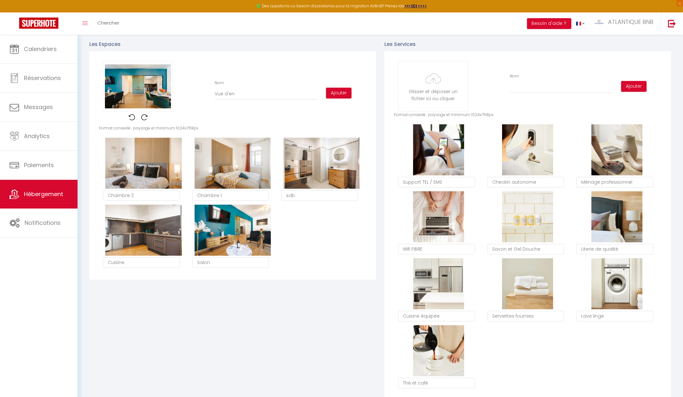
checkbox input "false"
type input "Vue d'ens"
checkbox input "true"
checkbox input "false"
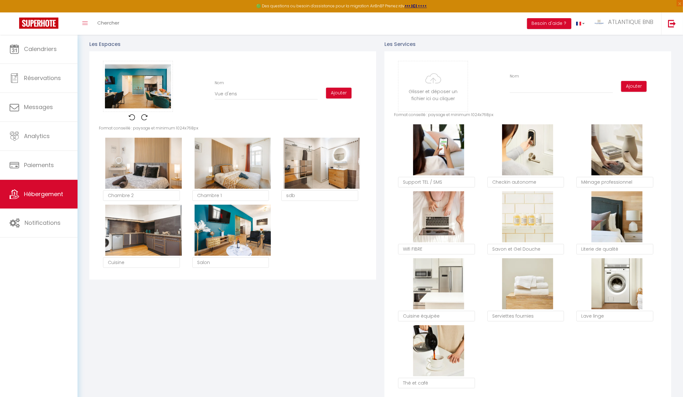
type input "Vue d'ense"
checkbox input "true"
checkbox input "false"
type input "Vue d'ensem"
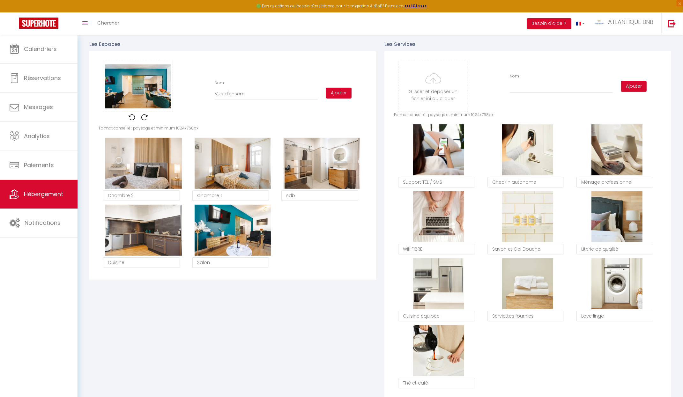
checkbox input "true"
checkbox input "false"
type input "Vue d'ensemb"
checkbox input "true"
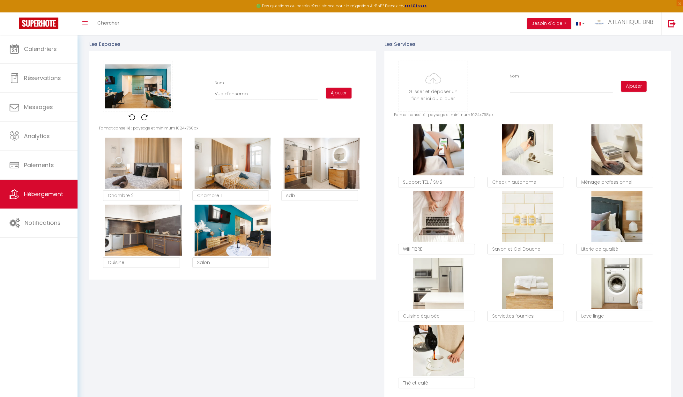
checkbox input "false"
type input "Vue d'ensembl"
checkbox input "true"
checkbox input "false"
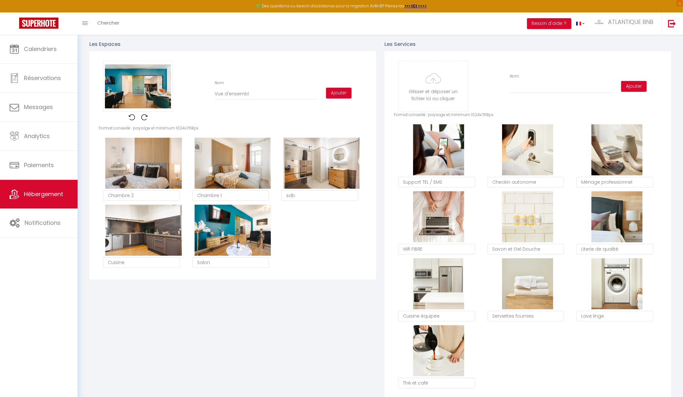
checkbox input "false"
type input "Vue d'ensemble"
checkbox input "true"
checkbox input "false"
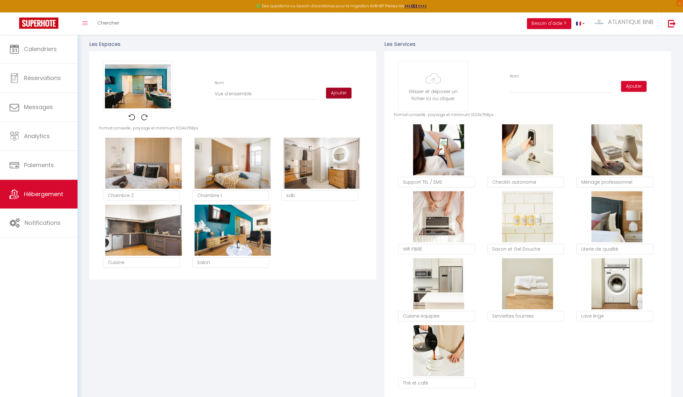
type input "Vue d'ensemble"
click at [335, 99] on button "Ajouter" at bounding box center [339, 93] width 26 height 11
checkbox input "true"
checkbox input "false"
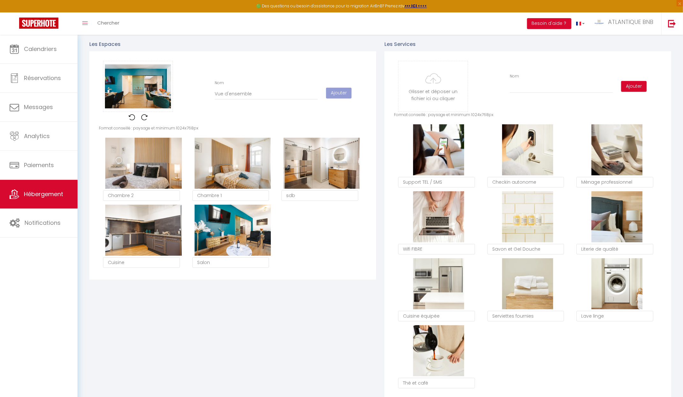
checkbox input "true"
checkbox input "false"
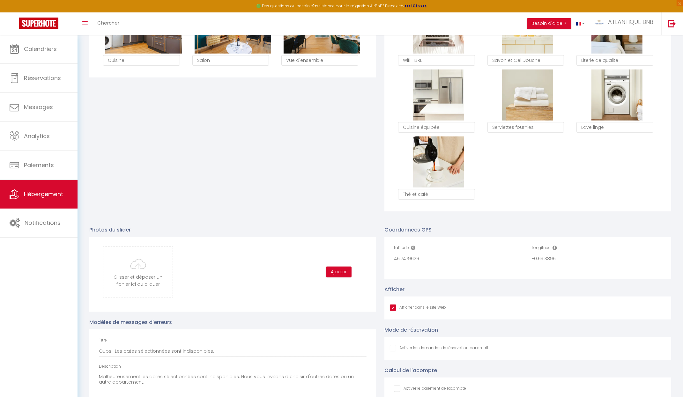
scroll to position [541, 0]
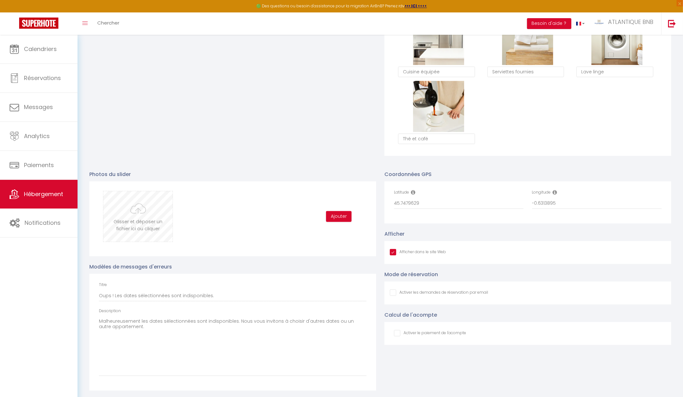
click at [154, 216] on input "file" at bounding box center [137, 216] width 69 height 50
type input "C:\fakepath\20250930_AtlantiqueBNB_Saintes-029.jpg"
checkbox input "true"
checkbox input "false"
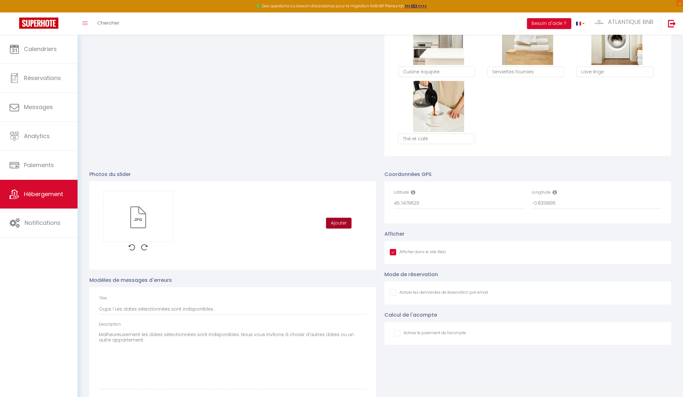
click at [337, 228] on button "Ajouter" at bounding box center [339, 223] width 26 height 11
checkbox input "true"
checkbox input "false"
checkbox input "true"
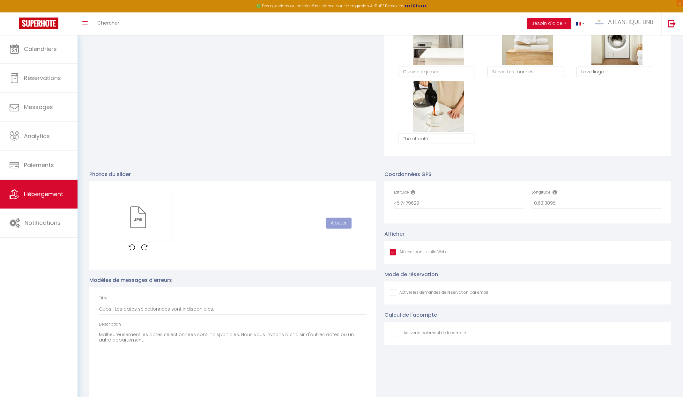
checkbox input "false"
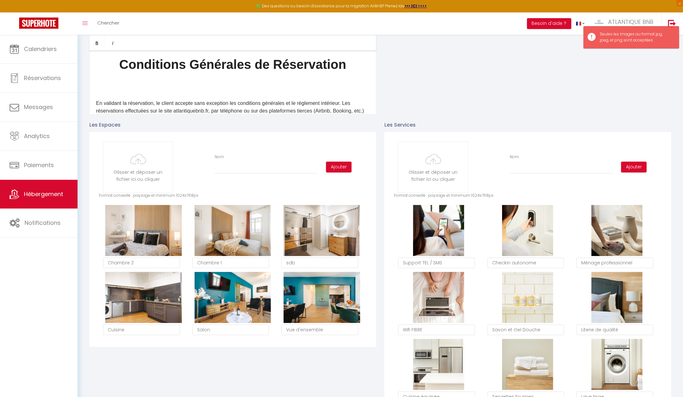
scroll to position [0, 0]
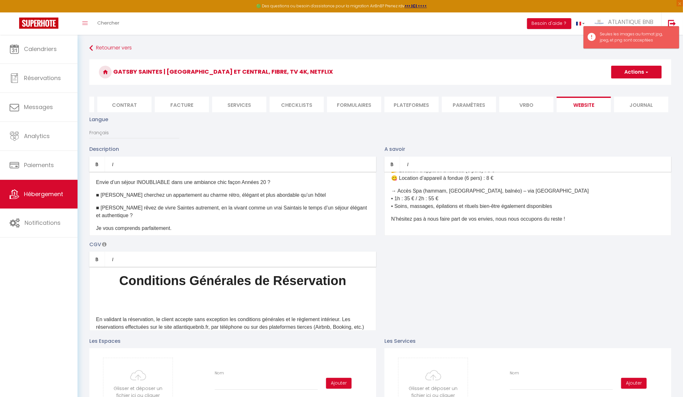
click at [639, 71] on button "Actions" at bounding box center [636, 72] width 50 height 13
click at [629, 86] on input "Enregistrer" at bounding box center [629, 86] width 24 height 6
checkbox input "true"
checkbox input "false"
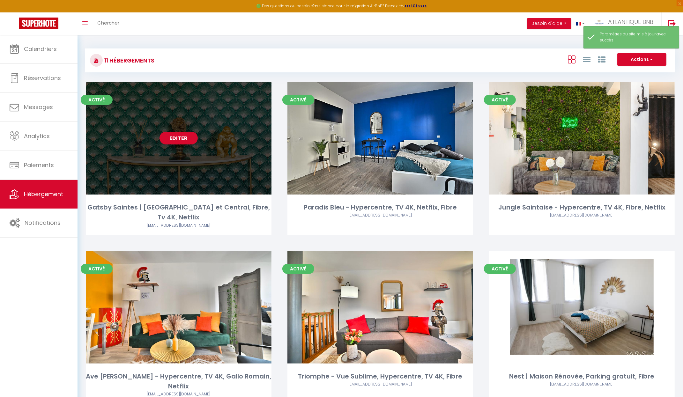
click at [184, 140] on link "Editer" at bounding box center [178, 138] width 38 height 13
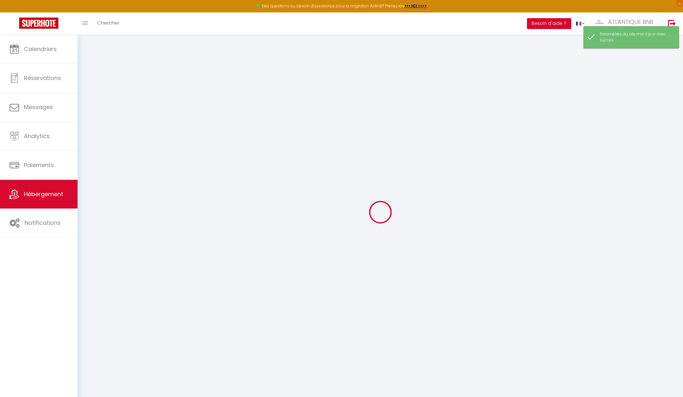
select select "17:00"
select select
select select "11:00"
select select "30"
select select "120"
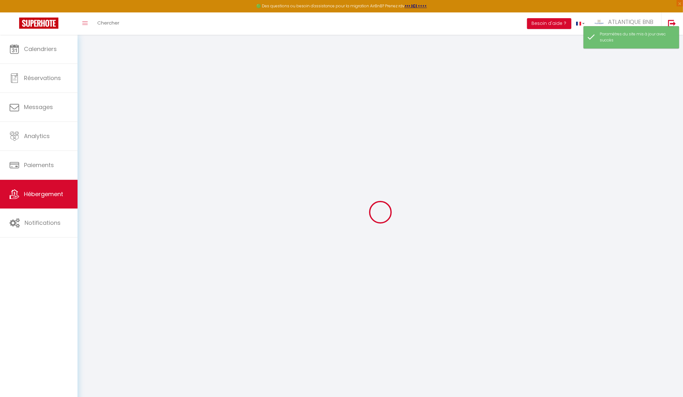
select select
checkbox input "true"
checkbox input "false"
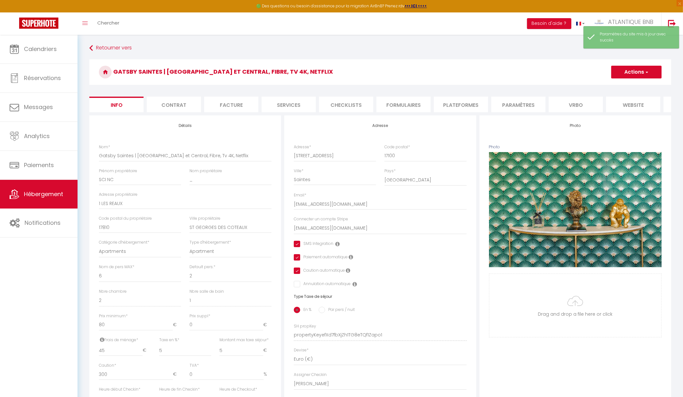
click at [526, 105] on li "Paramètres" at bounding box center [518, 105] width 54 height 16
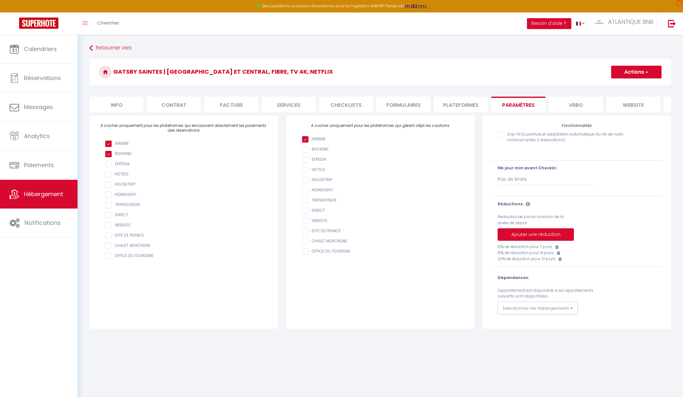
click at [627, 103] on li "website" at bounding box center [633, 105] width 54 height 16
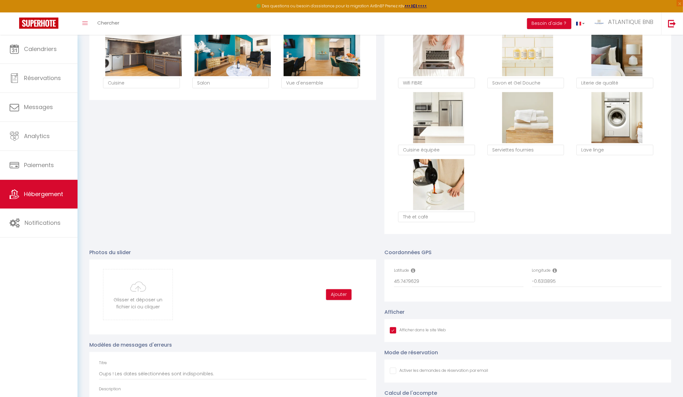
scroll to position [545, 0]
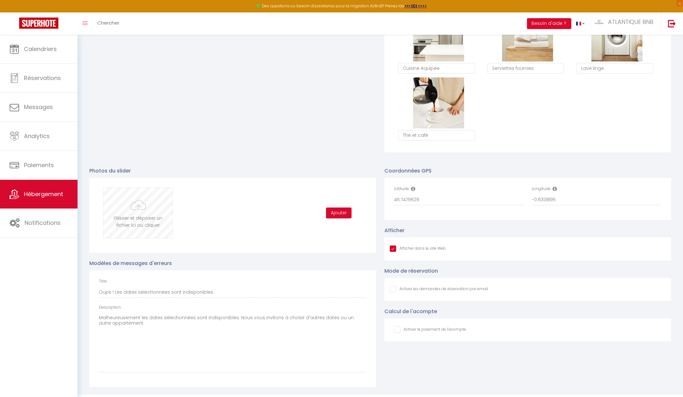
click at [157, 220] on input "file" at bounding box center [137, 213] width 69 height 50
type input "C:\fakepath\20250930_AtlantiqueBNB_Saintes-027.jpg"
checkbox input "true"
checkbox input "false"
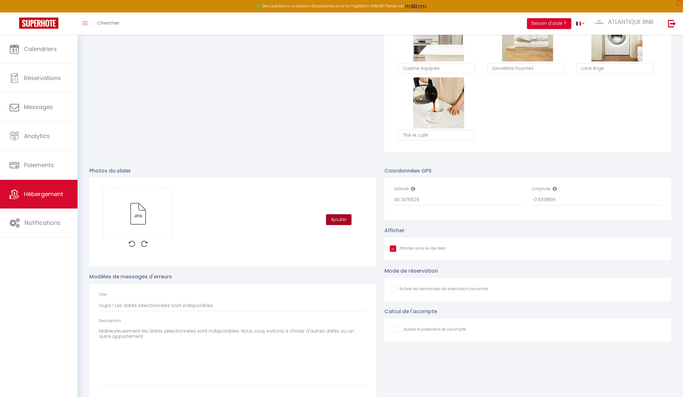
click at [335, 224] on button "Ajouter" at bounding box center [339, 219] width 26 height 11
checkbox input "true"
checkbox input "false"
checkbox input "true"
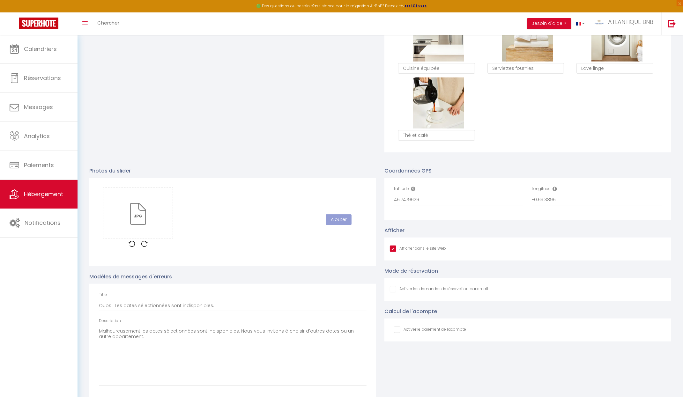
checkbox input "false"
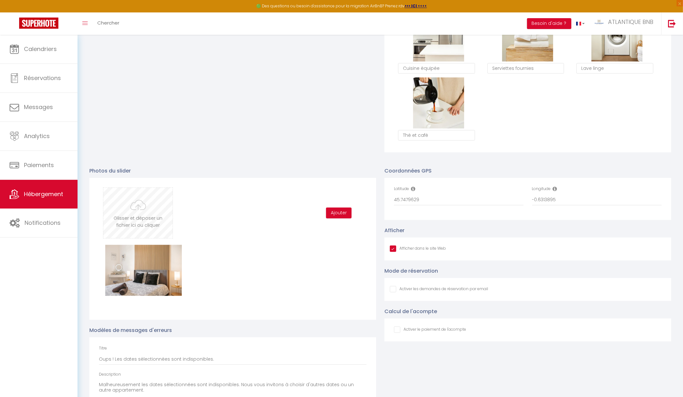
click at [159, 224] on input "file" at bounding box center [137, 213] width 69 height 50
type input "C:\fakepath\20250930_AtlantiqueBNB_Saintes-028.jpg"
checkbox input "true"
checkbox input "false"
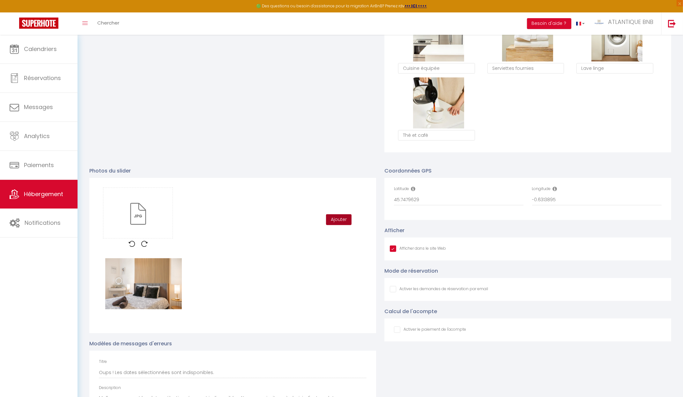
click at [341, 225] on button "Ajouter" at bounding box center [339, 219] width 26 height 11
checkbox input "true"
checkbox input "false"
checkbox input "true"
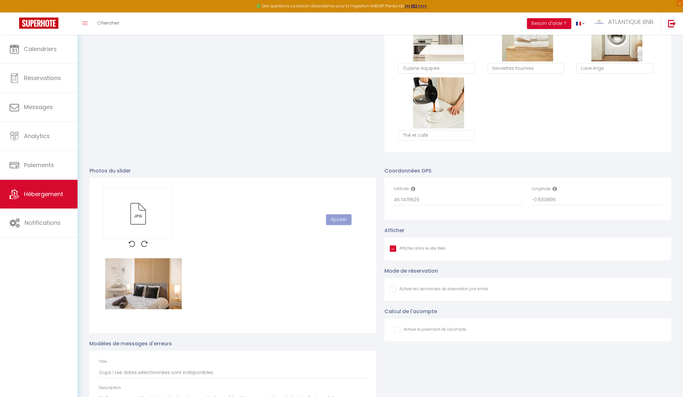
checkbox input "false"
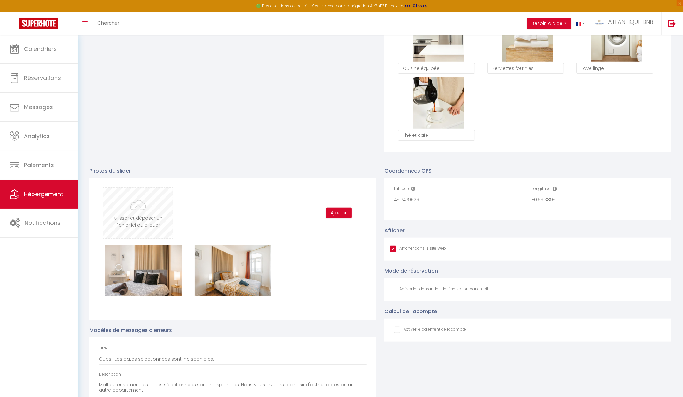
click at [136, 213] on input "file" at bounding box center [137, 213] width 69 height 50
type input "C:\fakepath\20250930_AtlantiqueBNB_Saintes-022.jpg"
checkbox input "true"
checkbox input "false"
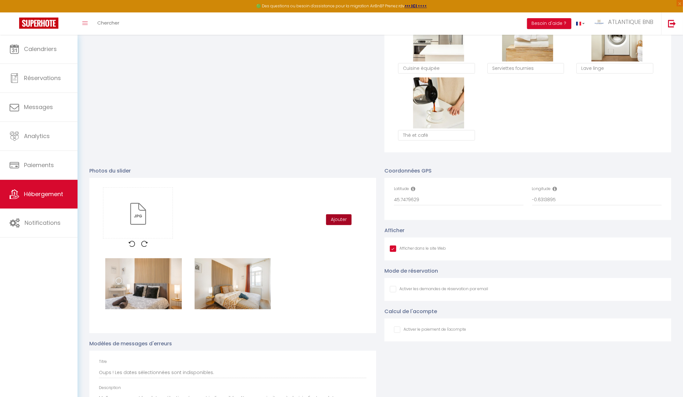
click at [338, 224] on button "Ajouter" at bounding box center [339, 219] width 26 height 11
checkbox input "true"
checkbox input "false"
checkbox input "true"
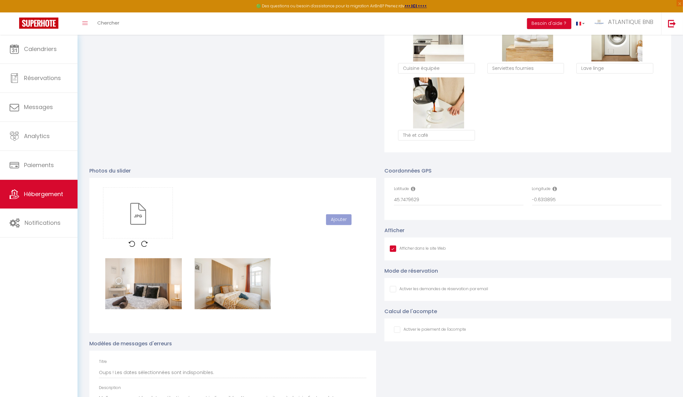
checkbox input "false"
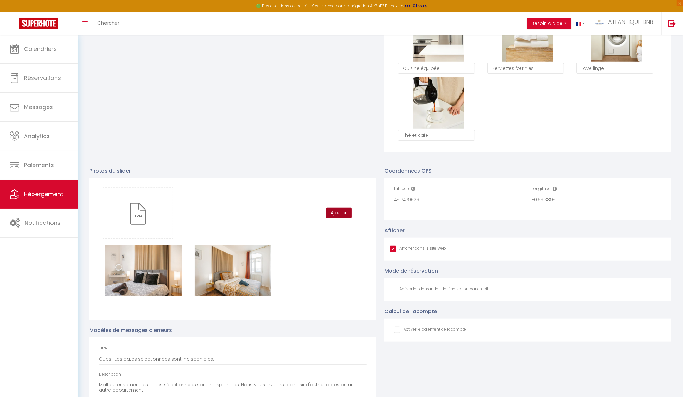
click at [341, 217] on button "Ajouter" at bounding box center [339, 213] width 26 height 11
checkbox input "true"
checkbox input "false"
checkbox input "true"
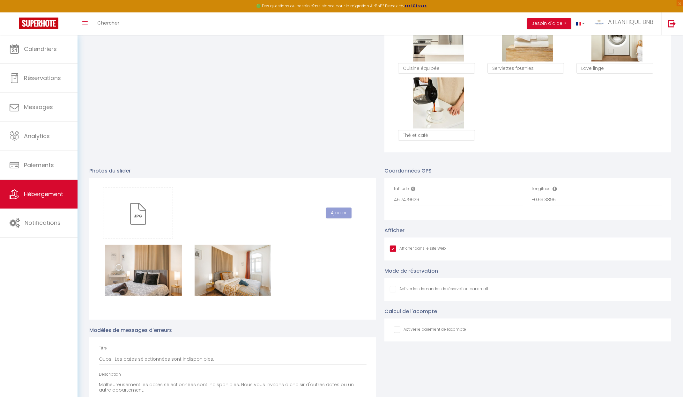
checkbox input "false"
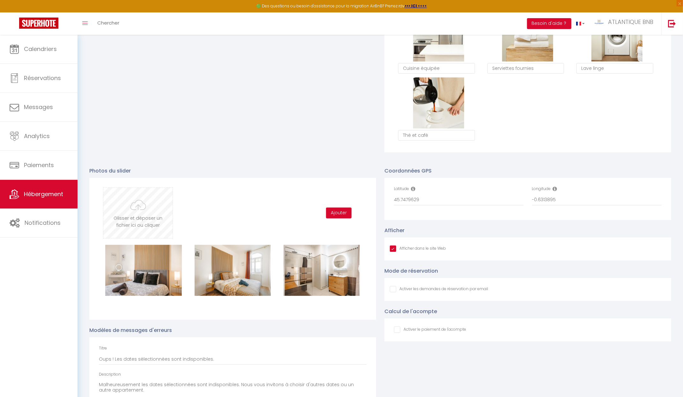
click at [130, 214] on input "file" at bounding box center [137, 213] width 69 height 50
type input "C:\fakepath\20250930_AtlantiqueBNB_Saintes-010.jpg"
checkbox input "true"
checkbox input "false"
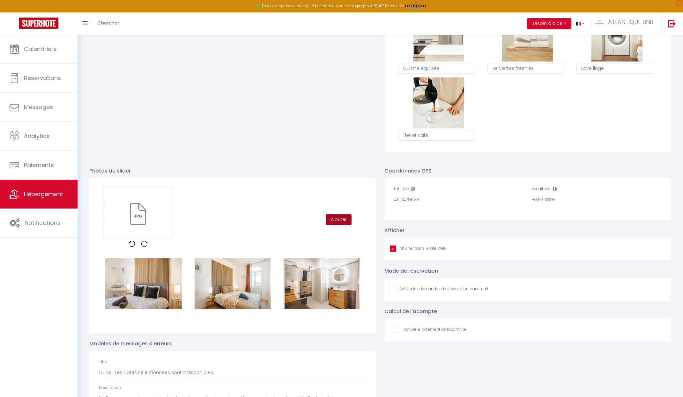
click at [344, 225] on button "Ajouter" at bounding box center [339, 219] width 26 height 11
checkbox input "true"
checkbox input "false"
checkbox input "true"
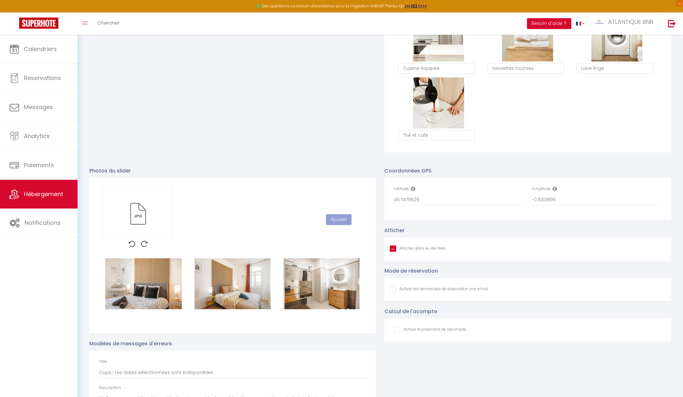
checkbox input "false"
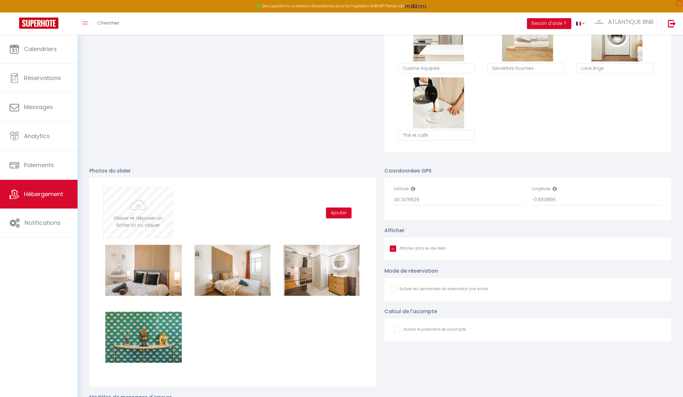
click at [131, 207] on input "file" at bounding box center [137, 213] width 69 height 50
type input "C:\fakepath\20250930_AtlantiqueBNB_Saintes-020.jpg"
checkbox input "true"
checkbox input "false"
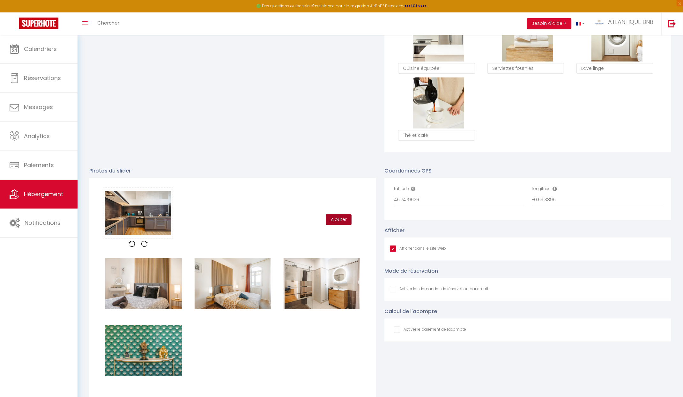
click at [336, 225] on button "Ajouter" at bounding box center [339, 219] width 26 height 11
checkbox input "true"
checkbox input "false"
checkbox input "true"
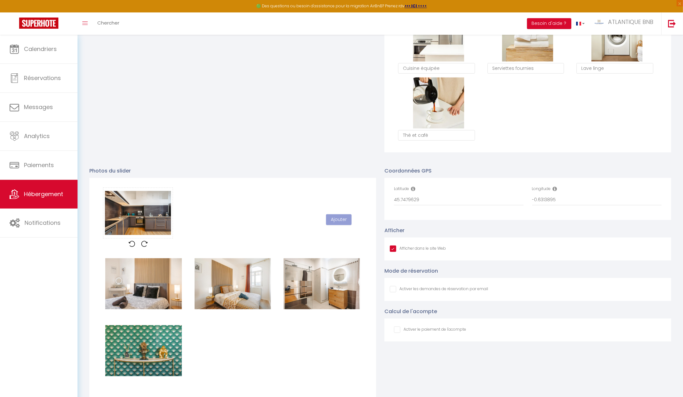
checkbox input "false"
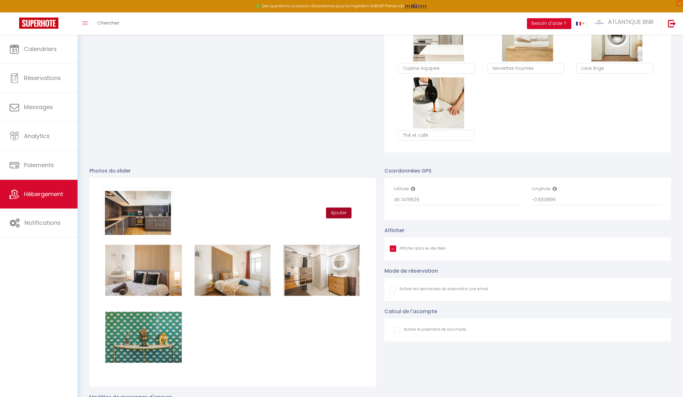
click at [338, 217] on button "Ajouter" at bounding box center [339, 213] width 26 height 11
checkbox input "true"
checkbox input "false"
checkbox input "true"
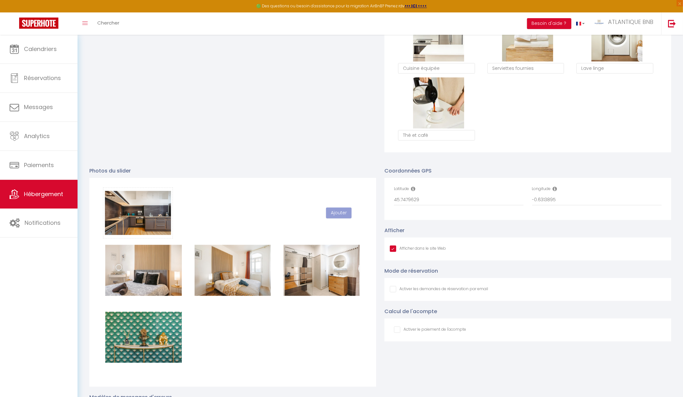
checkbox input "false"
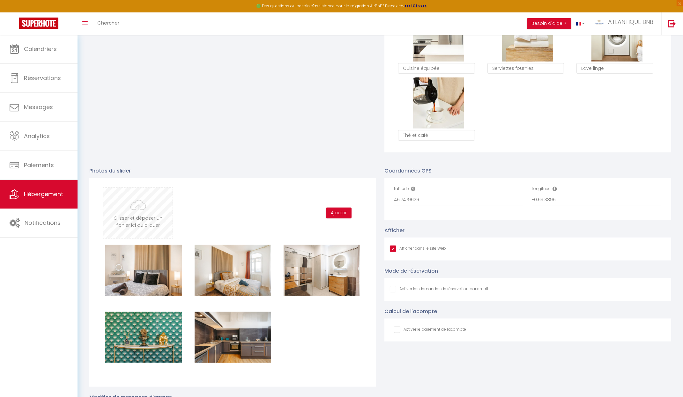
click at [134, 217] on input "file" at bounding box center [137, 213] width 69 height 50
type input "C:\fakepath\20250930_AtlantiqueBNB_Saintes-001.jpg"
checkbox input "true"
checkbox input "false"
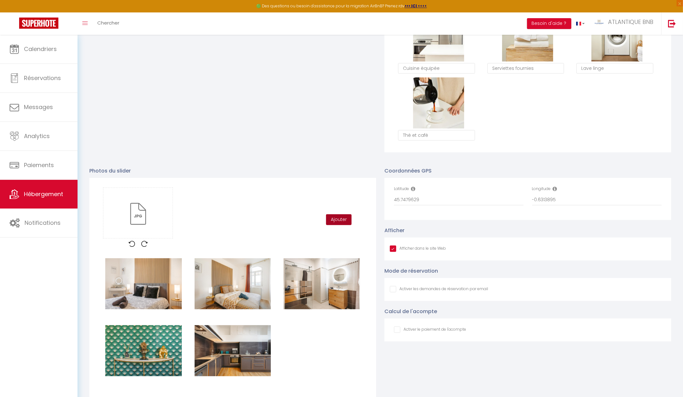
click at [344, 223] on button "Ajouter" at bounding box center [339, 219] width 26 height 11
checkbox input "true"
checkbox input "false"
checkbox input "true"
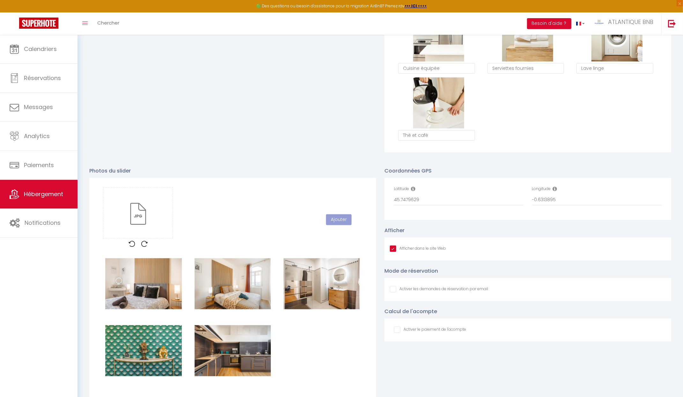
checkbox input "false"
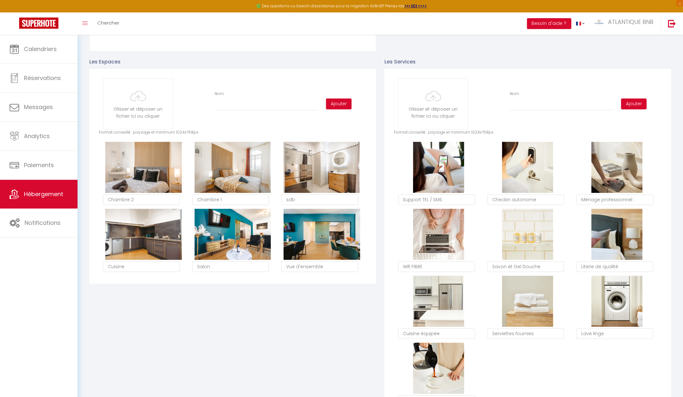
scroll to position [0, 0]
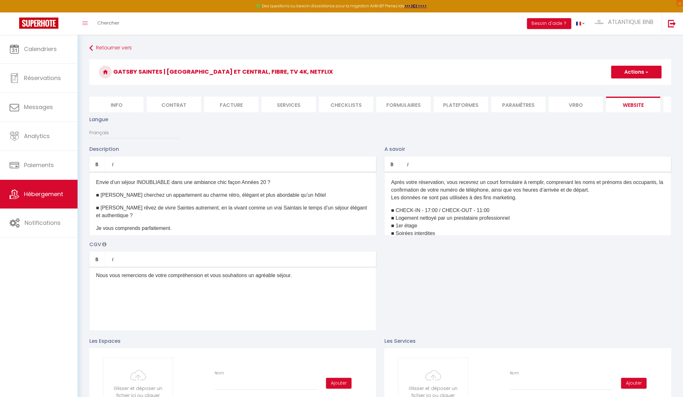
click at [628, 78] on button "Actions" at bounding box center [636, 72] width 50 height 13
click at [625, 86] on input "Enregistrer" at bounding box center [629, 86] width 24 height 6
checkbox input "true"
checkbox input "false"
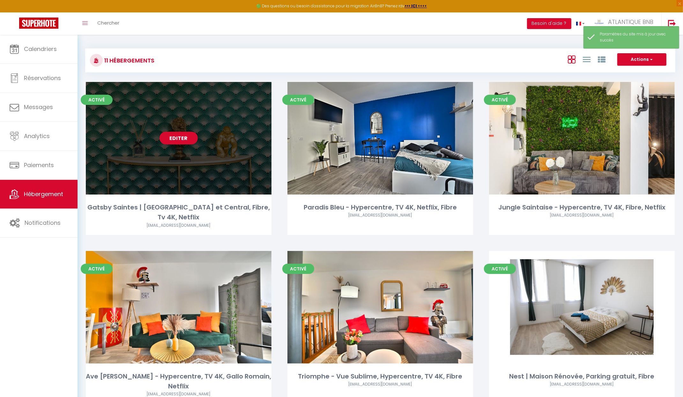
click at [176, 135] on link "Editer" at bounding box center [178, 138] width 38 height 13
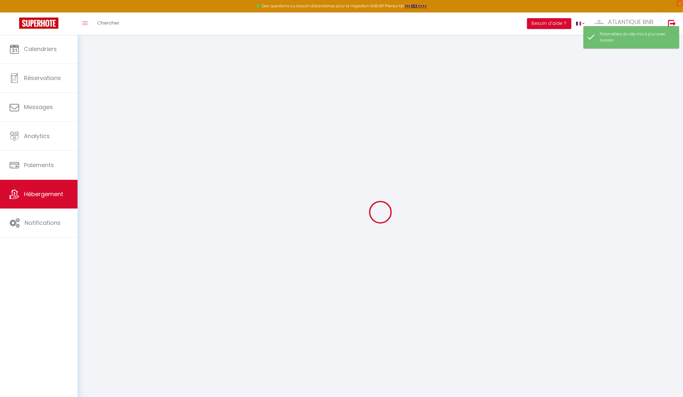
select select
checkbox input "true"
checkbox input "false"
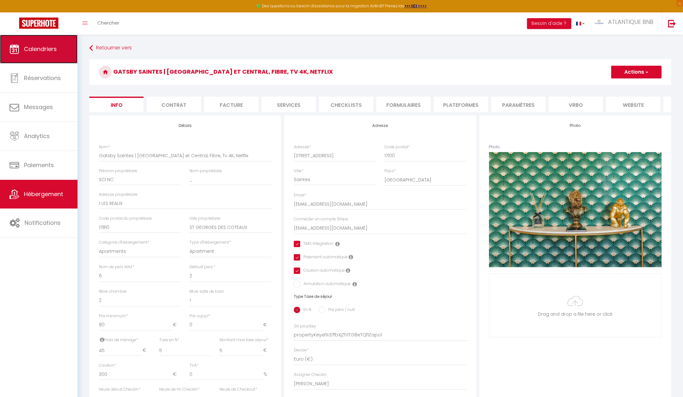
click at [13, 37] on link "Calendriers" at bounding box center [39, 49] width 78 height 29
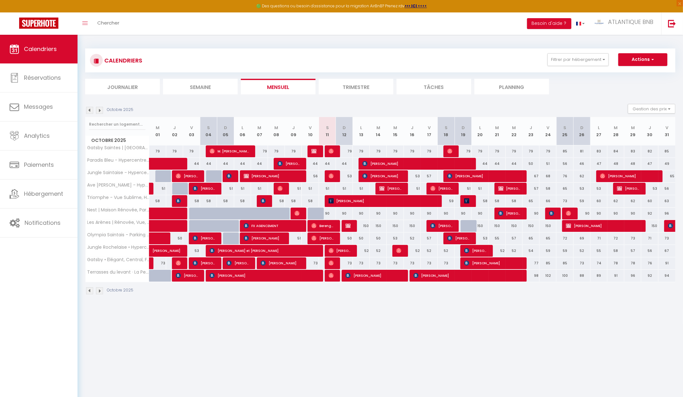
scroll to position [23, 0]
click at [345, 150] on div "79" at bounding box center [344, 151] width 17 height 12
type input "79"
type input "Dim 12 Octobre 2025"
type input "Lun 13 Octobre 2025"
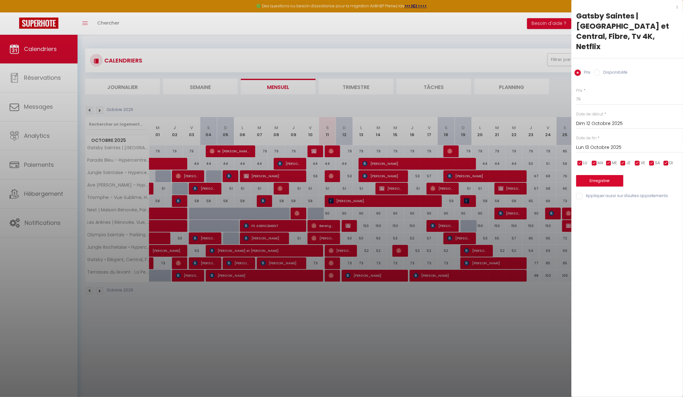
click at [345, 150] on div at bounding box center [341, 198] width 683 height 397
